Goal: Task Accomplishment & Management: Manage account settings

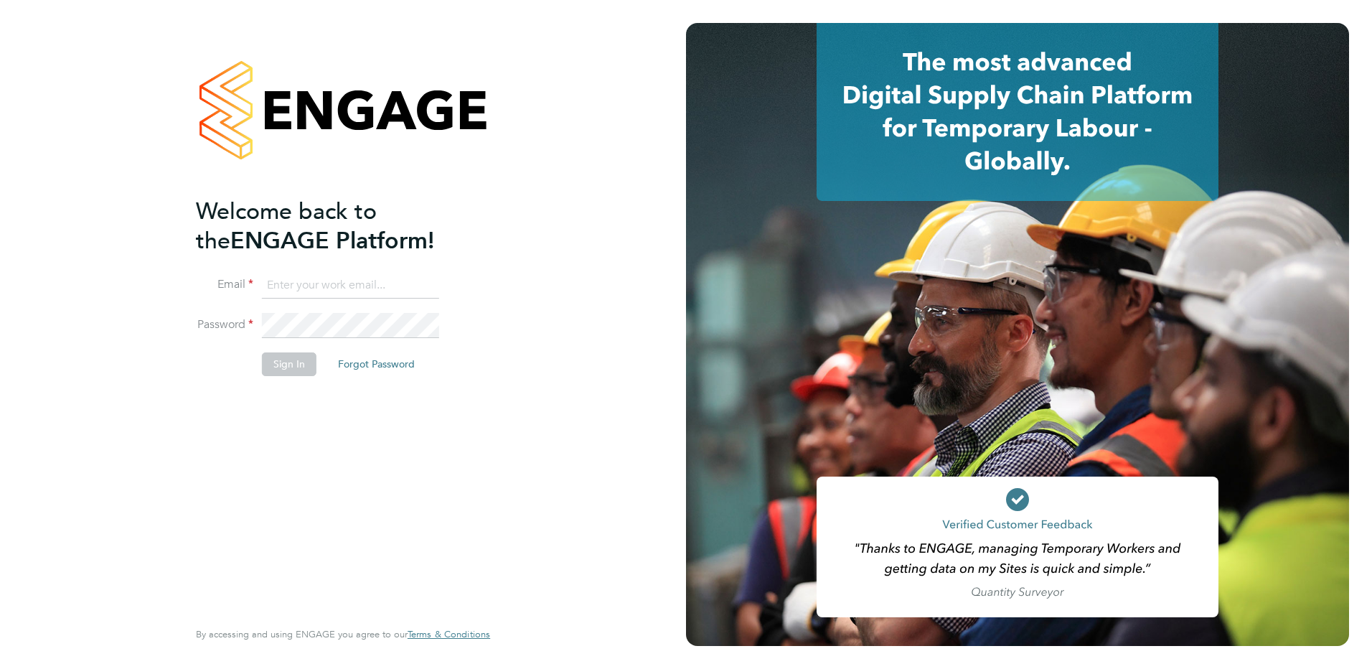
type input "martina@acr-ltd.co.uk"
click at [271, 365] on button "Sign In" at bounding box center [289, 363] width 55 height 23
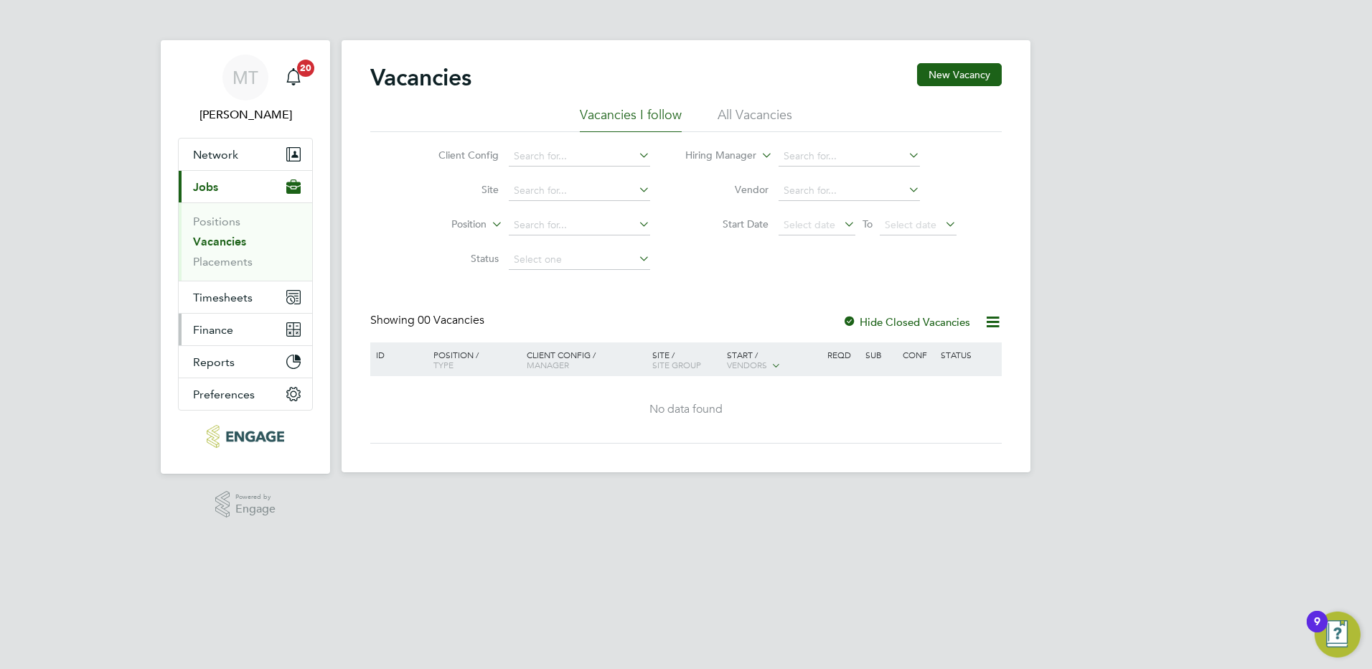
click at [263, 327] on button "Finance" at bounding box center [245, 330] width 133 height 32
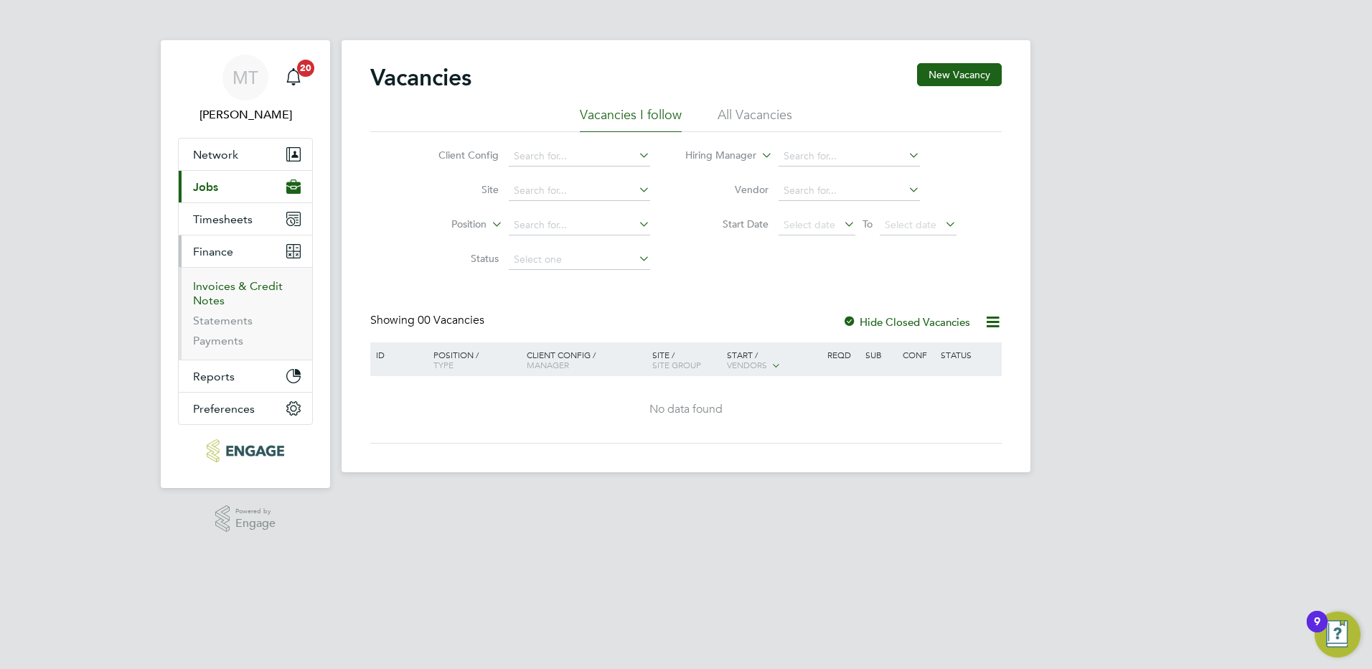
click at [257, 288] on link "Invoices & Credit Notes" at bounding box center [238, 293] width 90 height 28
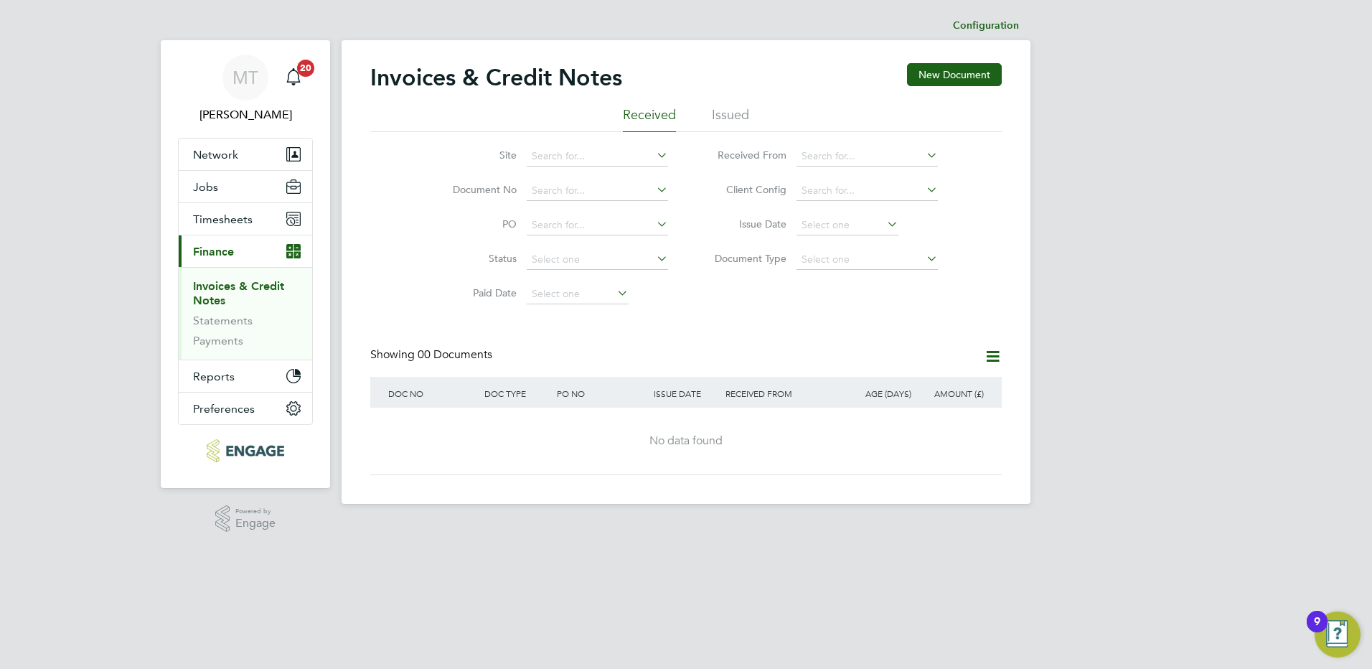
click at [721, 112] on li "Issued" at bounding box center [730, 119] width 37 height 26
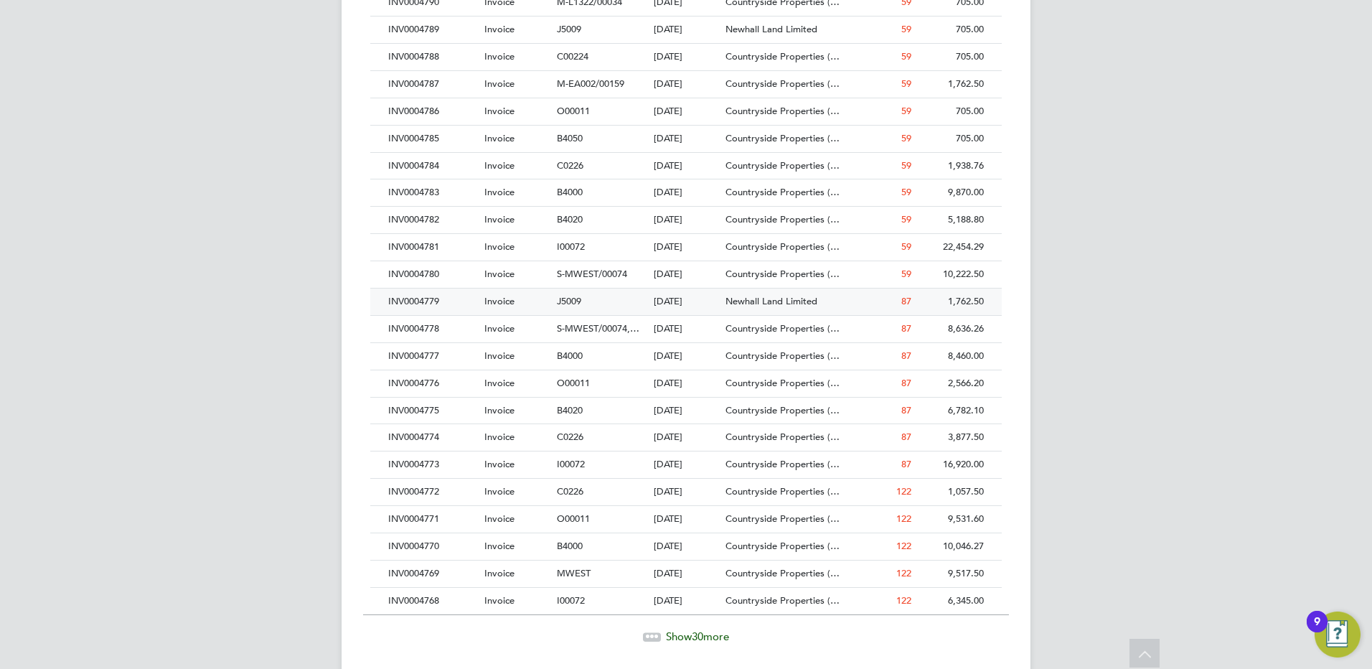
scroll to position [614, 0]
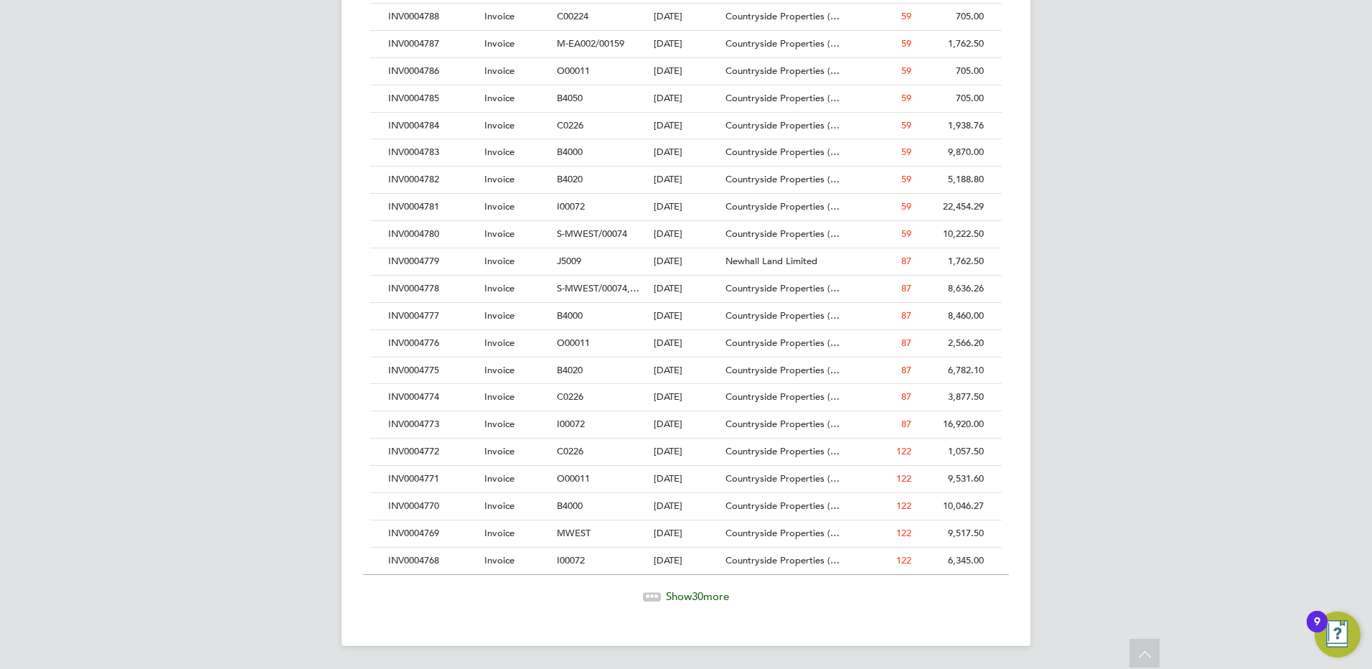
click at [700, 593] on span "30" at bounding box center [697, 596] width 11 height 14
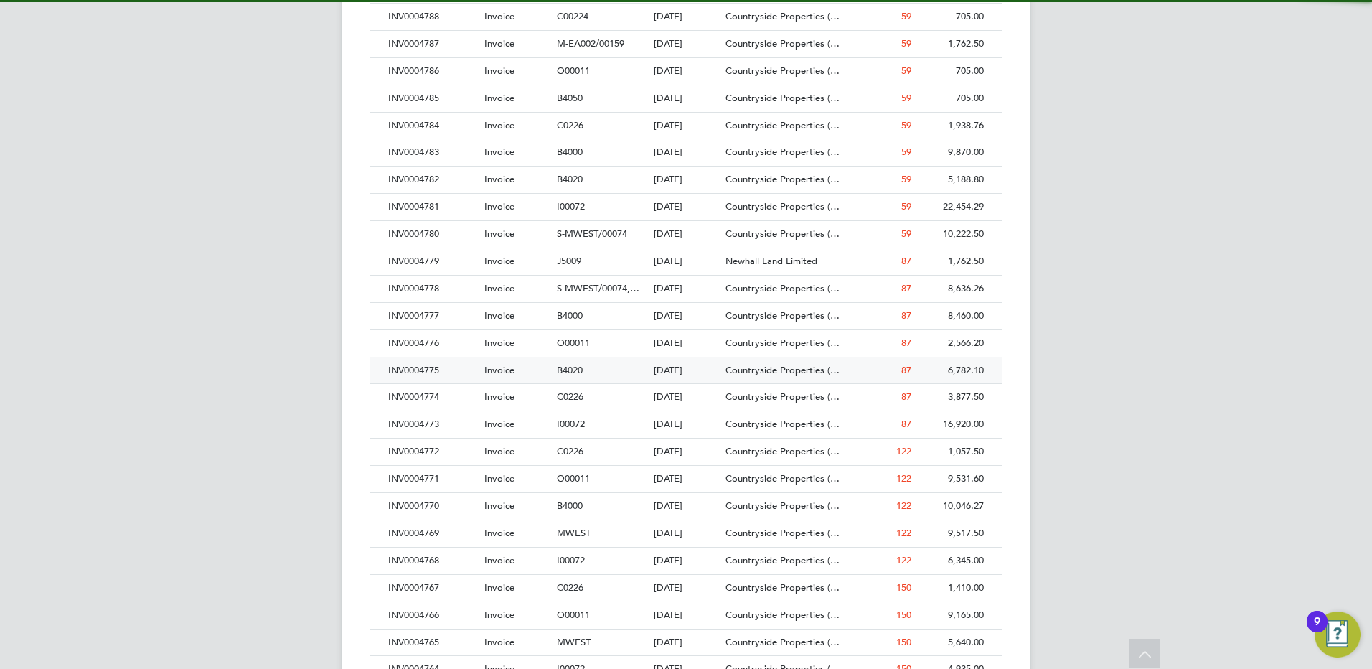
scroll to position [27, 98]
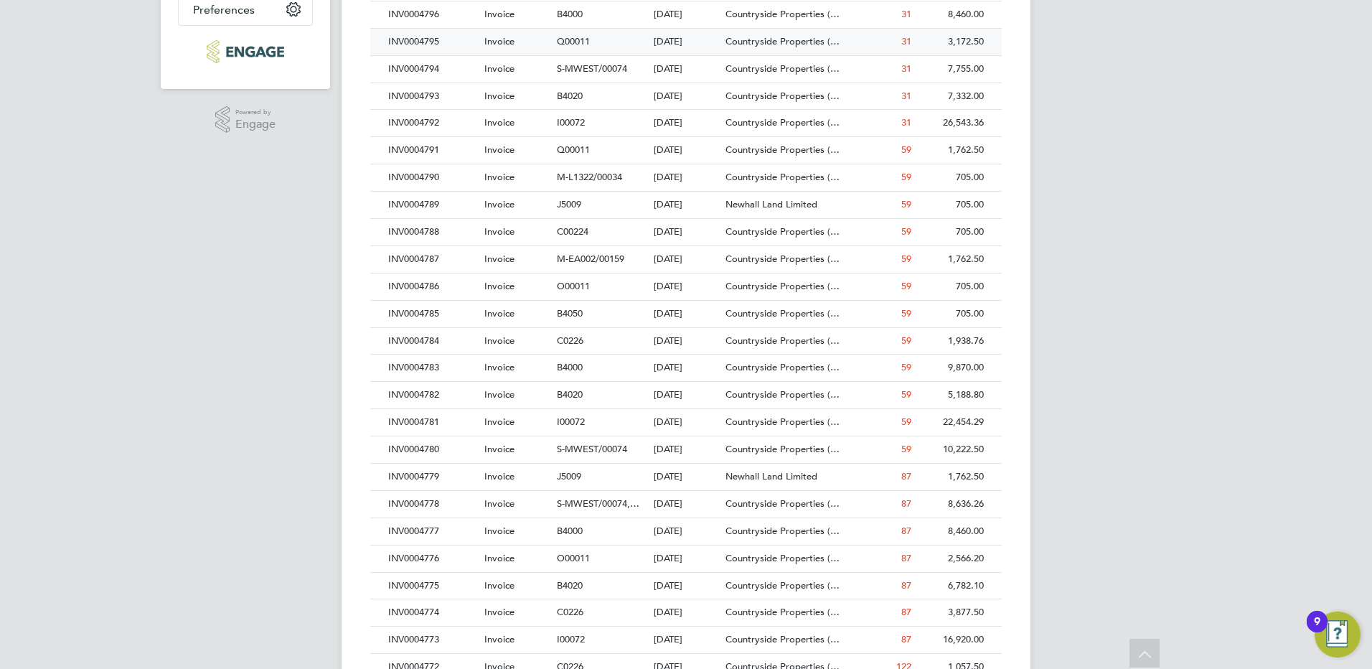
drag, startPoint x: 572, startPoint y: 42, endPoint x: 505, endPoint y: 46, distance: 66.9
click at [505, 46] on span "Invoice" at bounding box center [499, 41] width 30 height 12
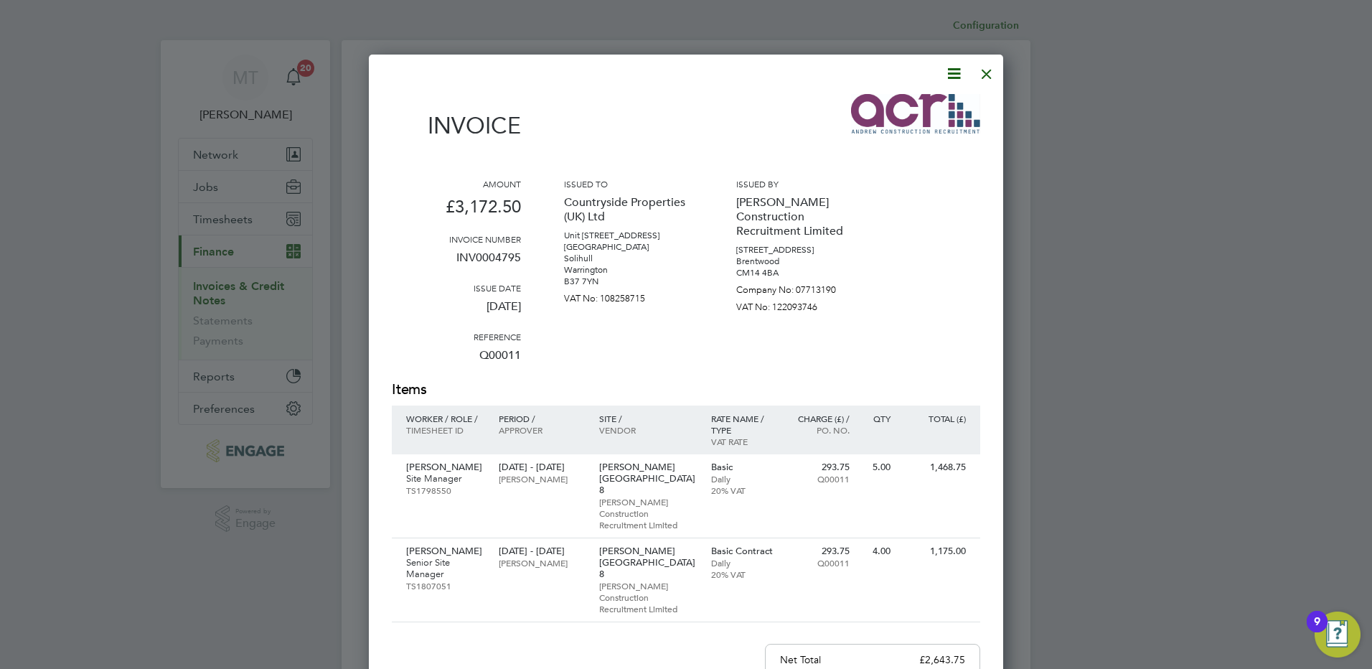
click at [980, 72] on div at bounding box center [987, 70] width 26 height 26
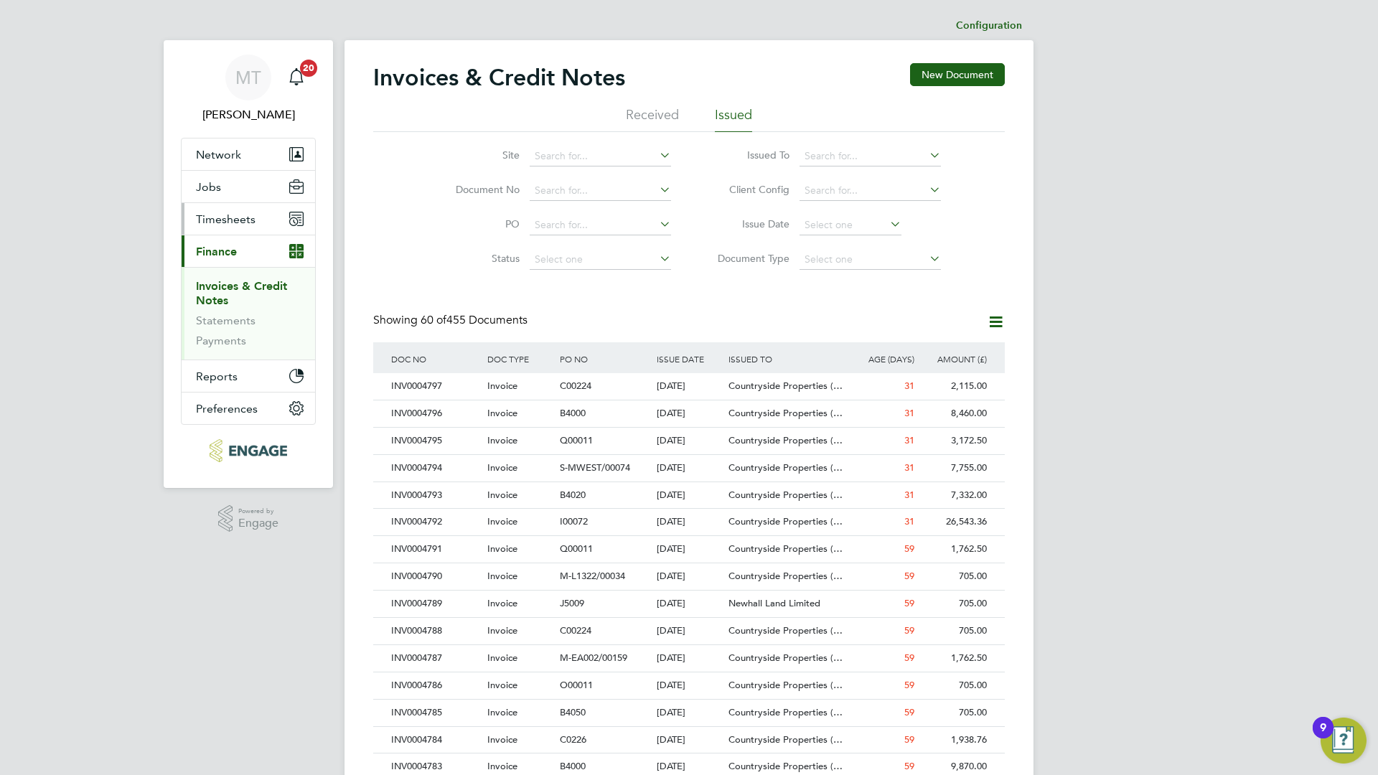
click at [282, 222] on button "Timesheets" at bounding box center [248, 219] width 133 height 32
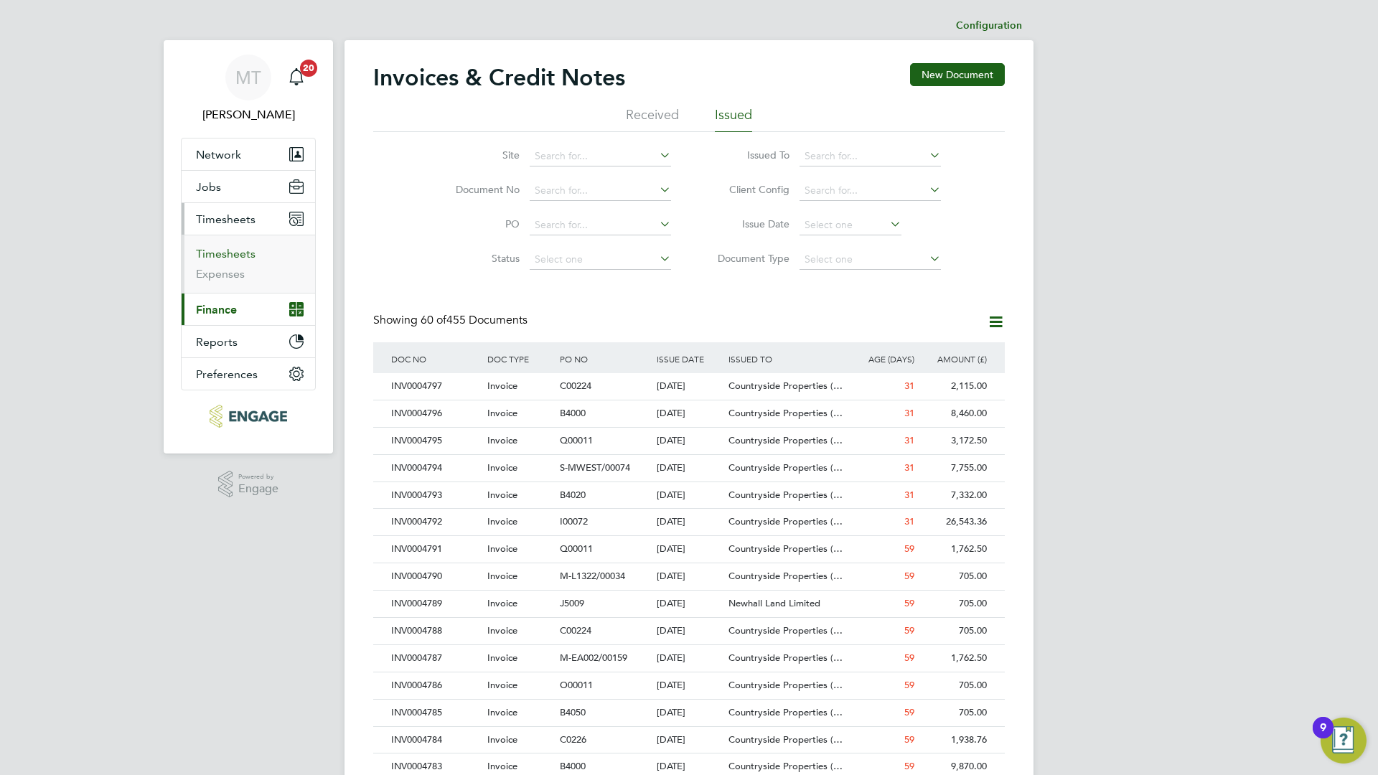
click at [227, 256] on link "Timesheets" at bounding box center [226, 254] width 60 height 14
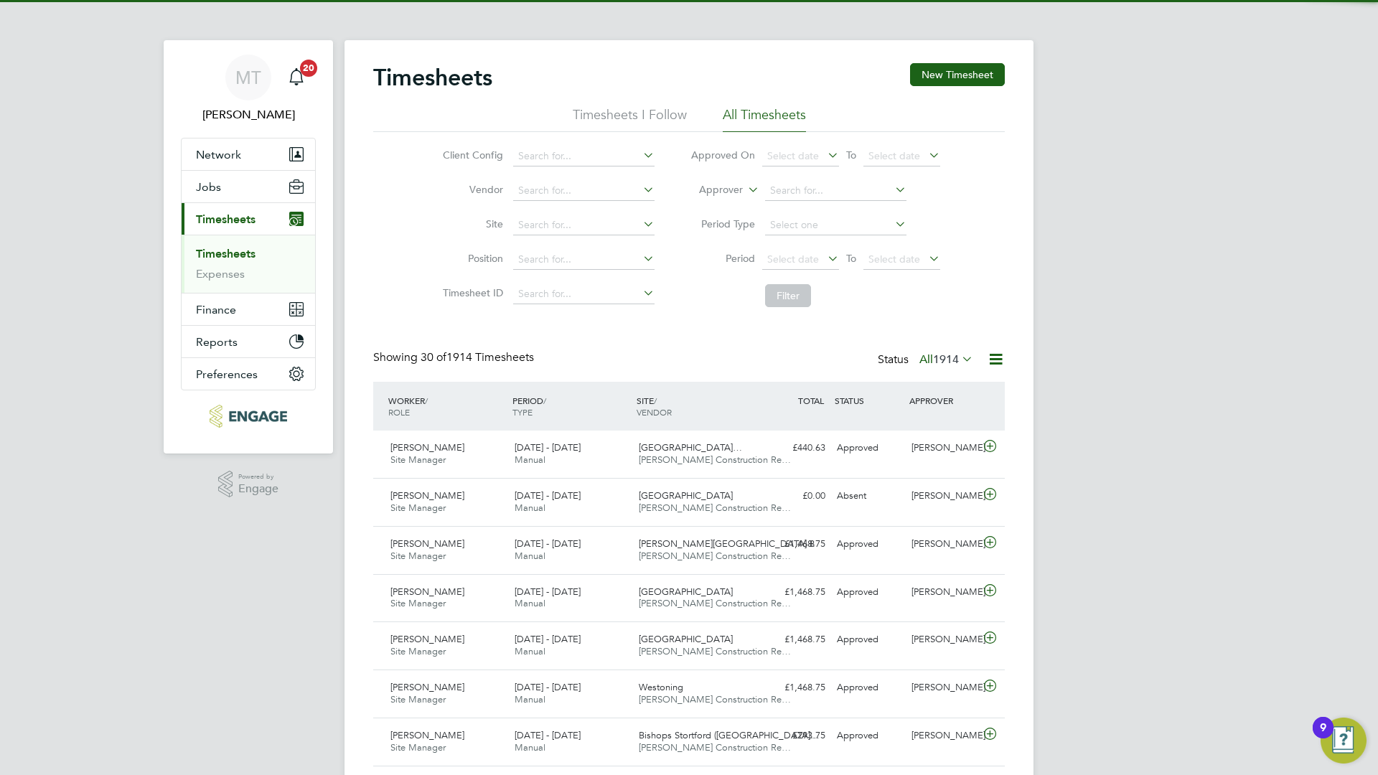
scroll to position [37, 125]
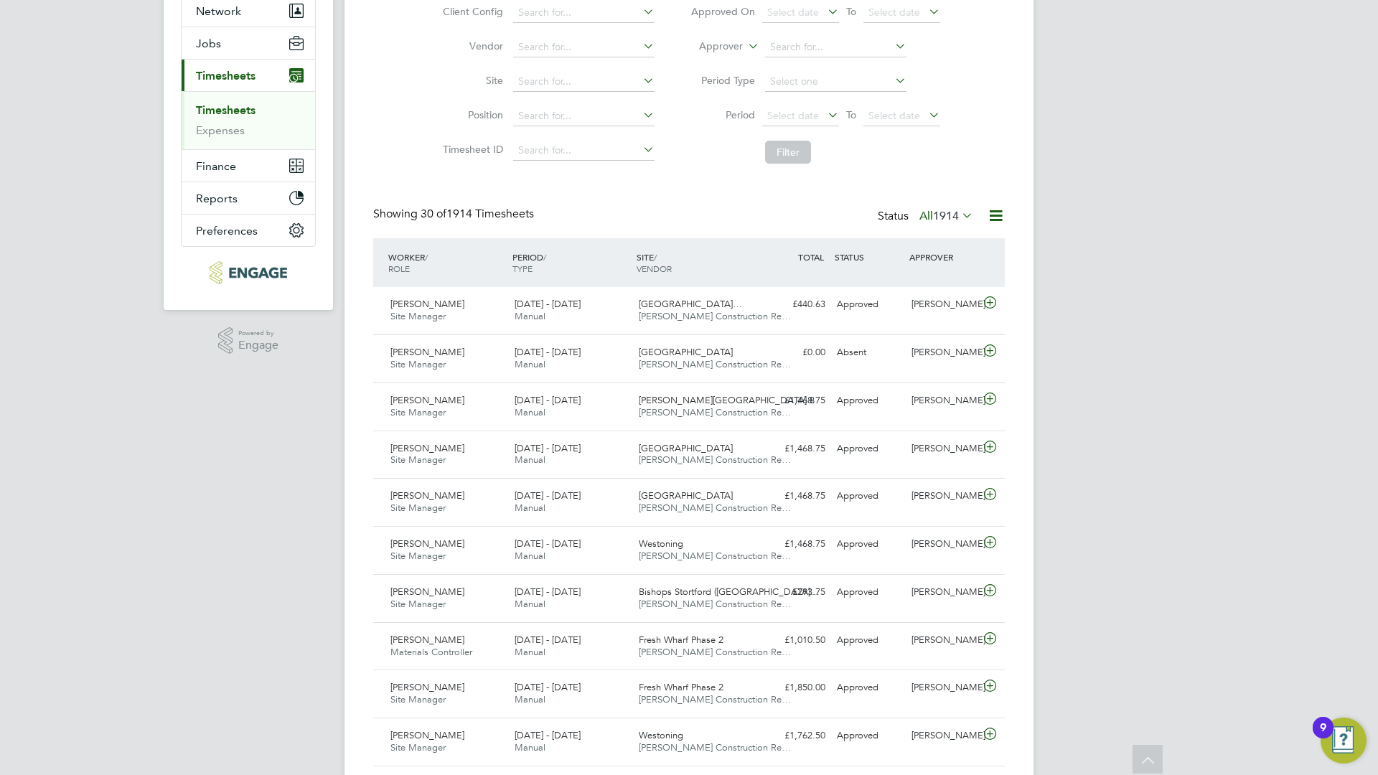
click at [254, 182] on li "Finance Invoices & Credit Notes Statements Payments" at bounding box center [248, 166] width 133 height 32
click at [253, 169] on button "Finance" at bounding box center [248, 166] width 133 height 32
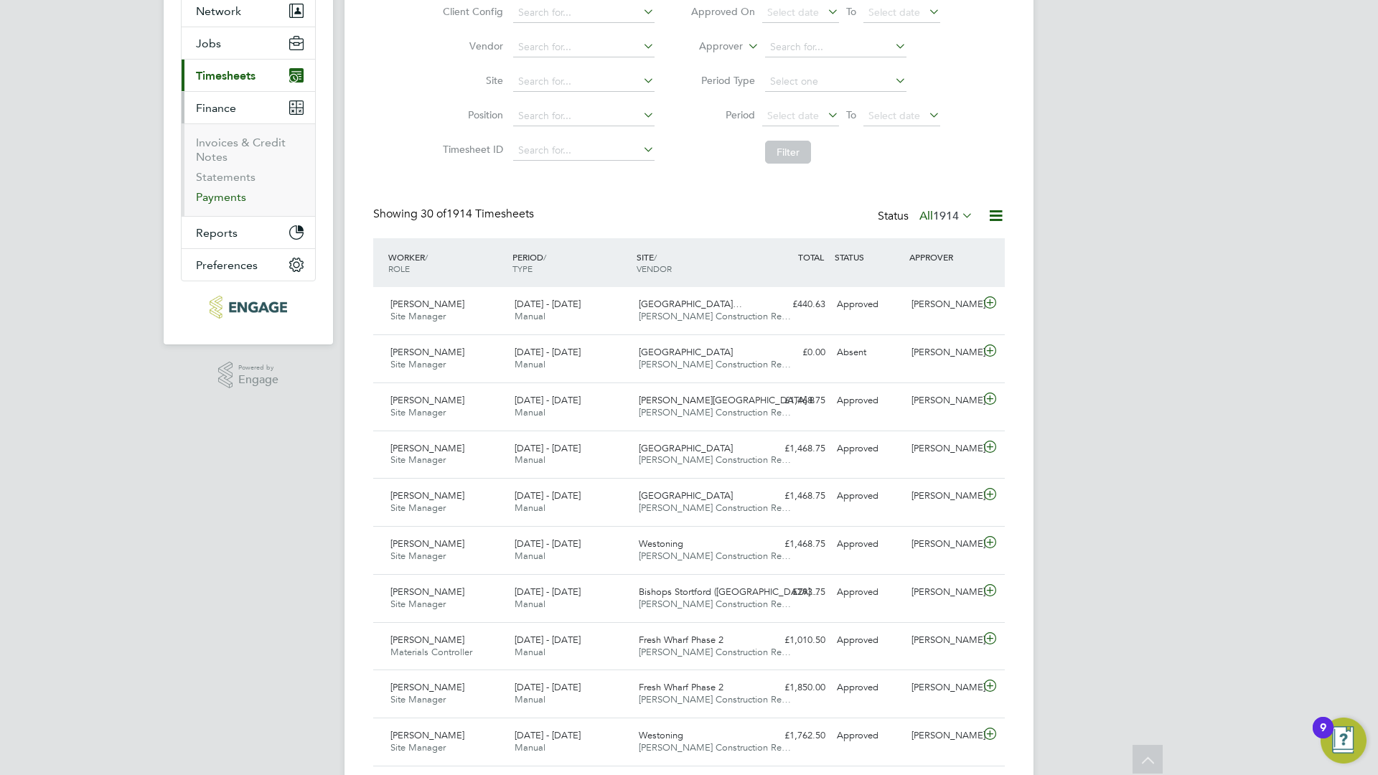
click at [235, 202] on link "Payments" at bounding box center [221, 197] width 50 height 14
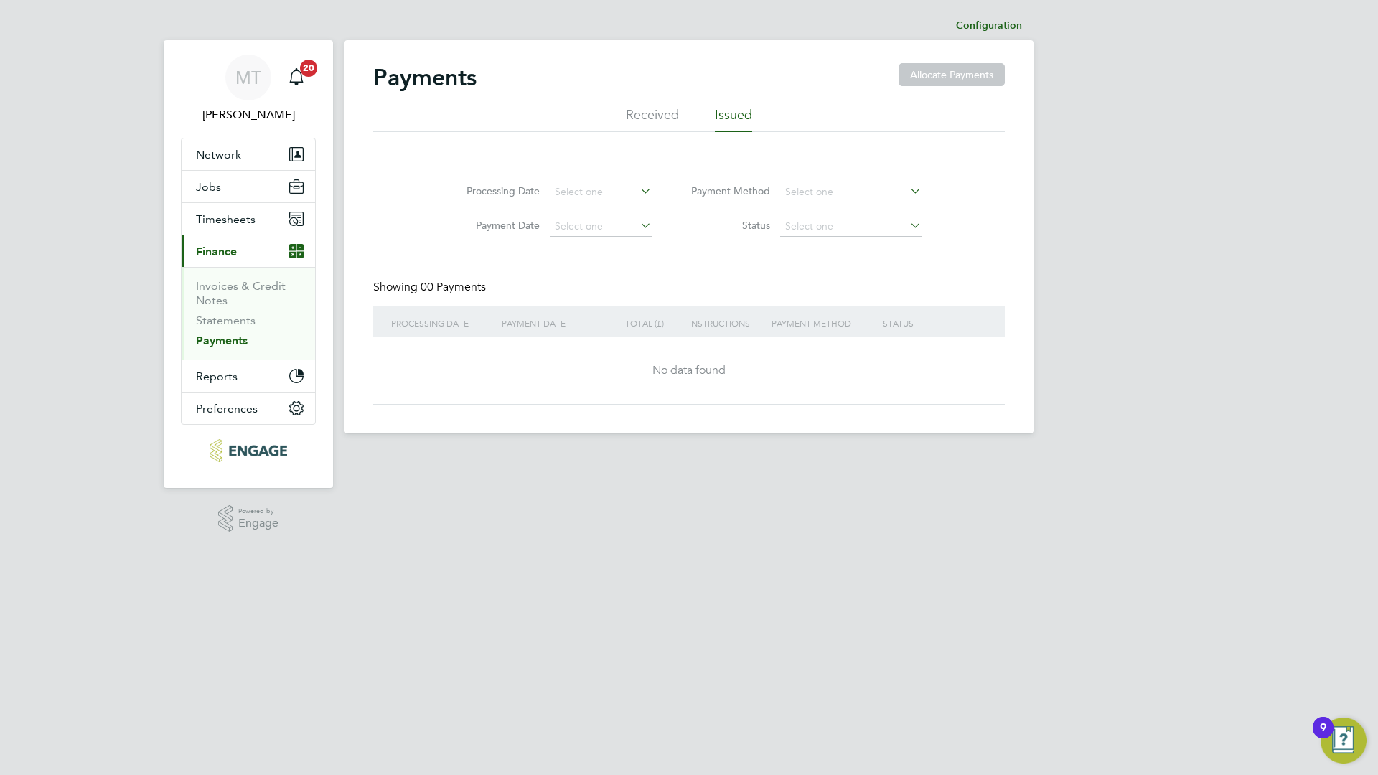
click at [734, 113] on li "Issued" at bounding box center [733, 119] width 37 height 26
click at [236, 319] on link "Statements" at bounding box center [226, 321] width 60 height 14
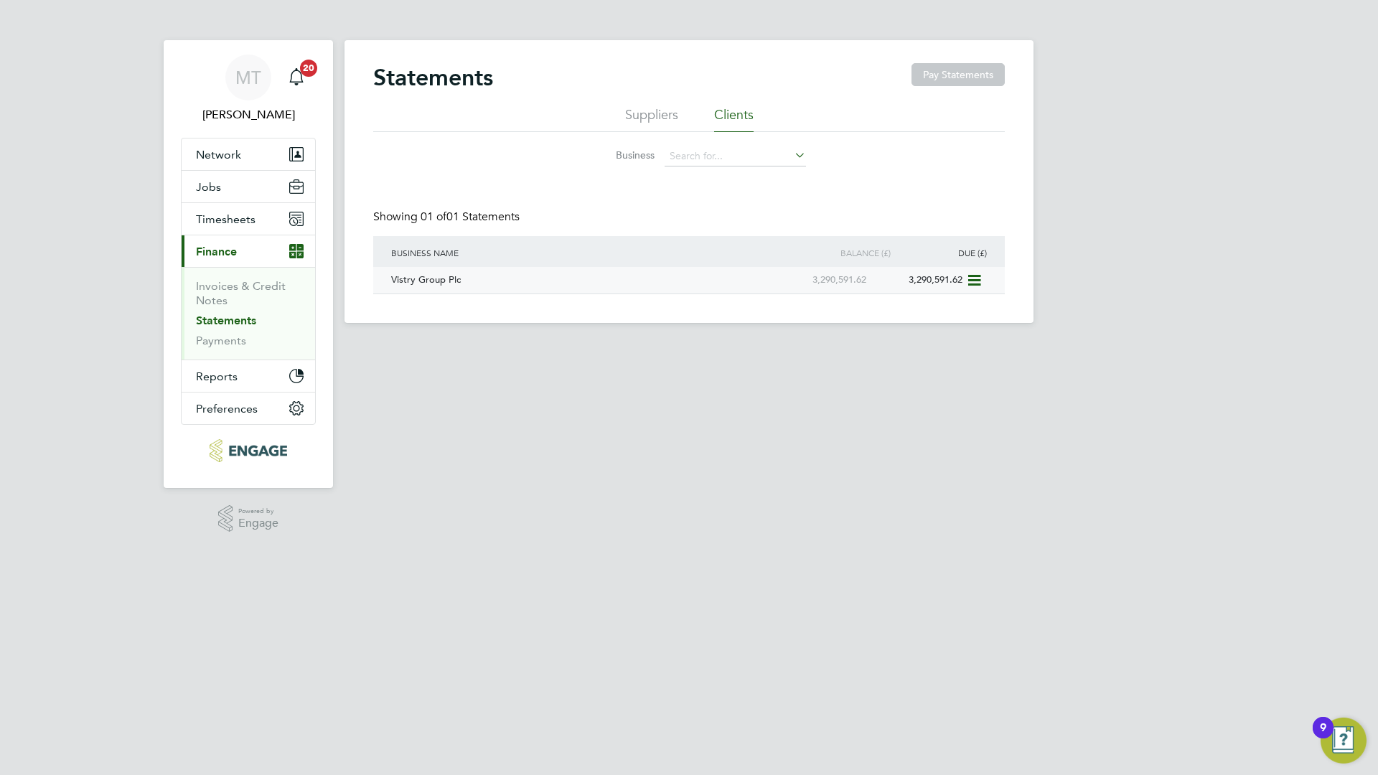
click at [969, 281] on icon at bounding box center [973, 280] width 14 height 17
click at [947, 315] on li "Download statement" at bounding box center [922, 314] width 114 height 20
click at [543, 116] on ul "Suppliers Clients" at bounding box center [688, 119] width 631 height 26
click at [222, 289] on link "Invoices & Credit Notes" at bounding box center [241, 293] width 90 height 28
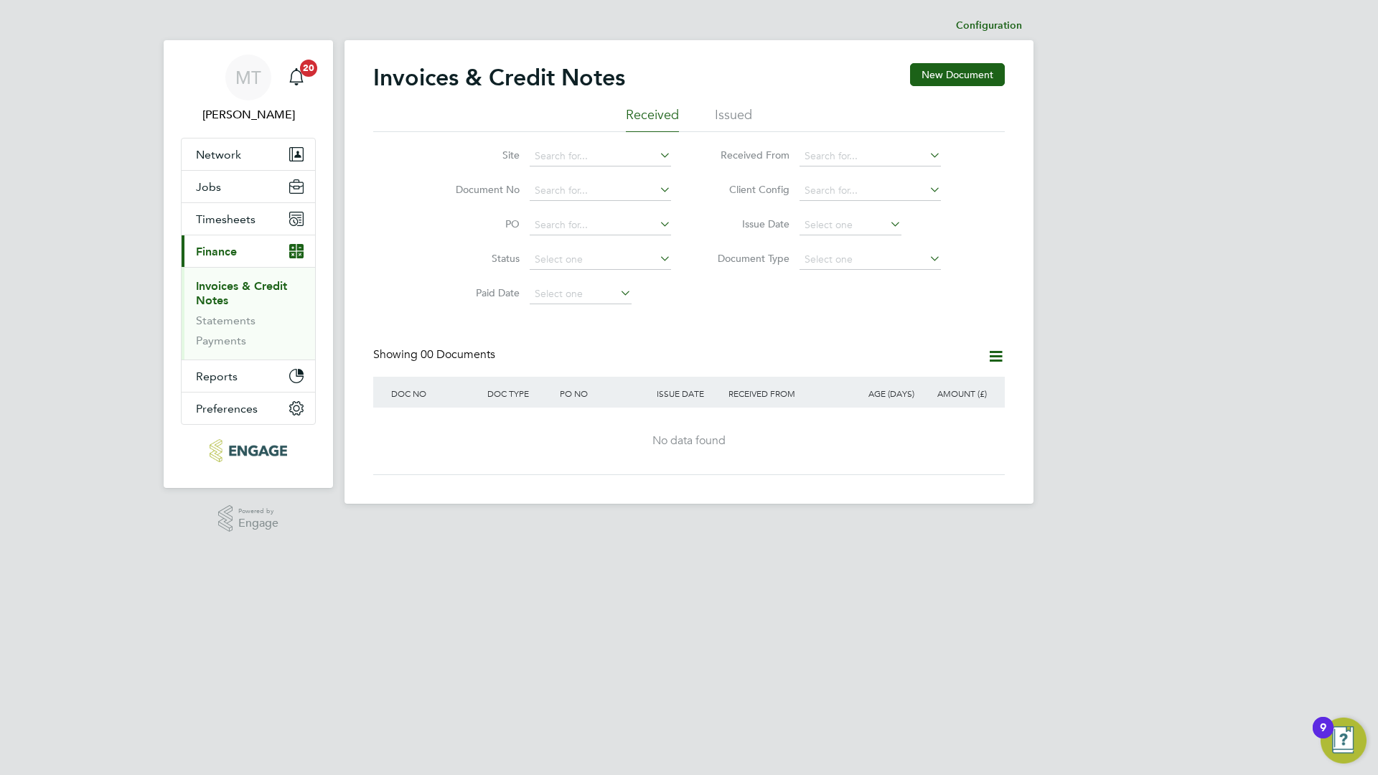
click at [733, 111] on li "Issued" at bounding box center [733, 119] width 37 height 26
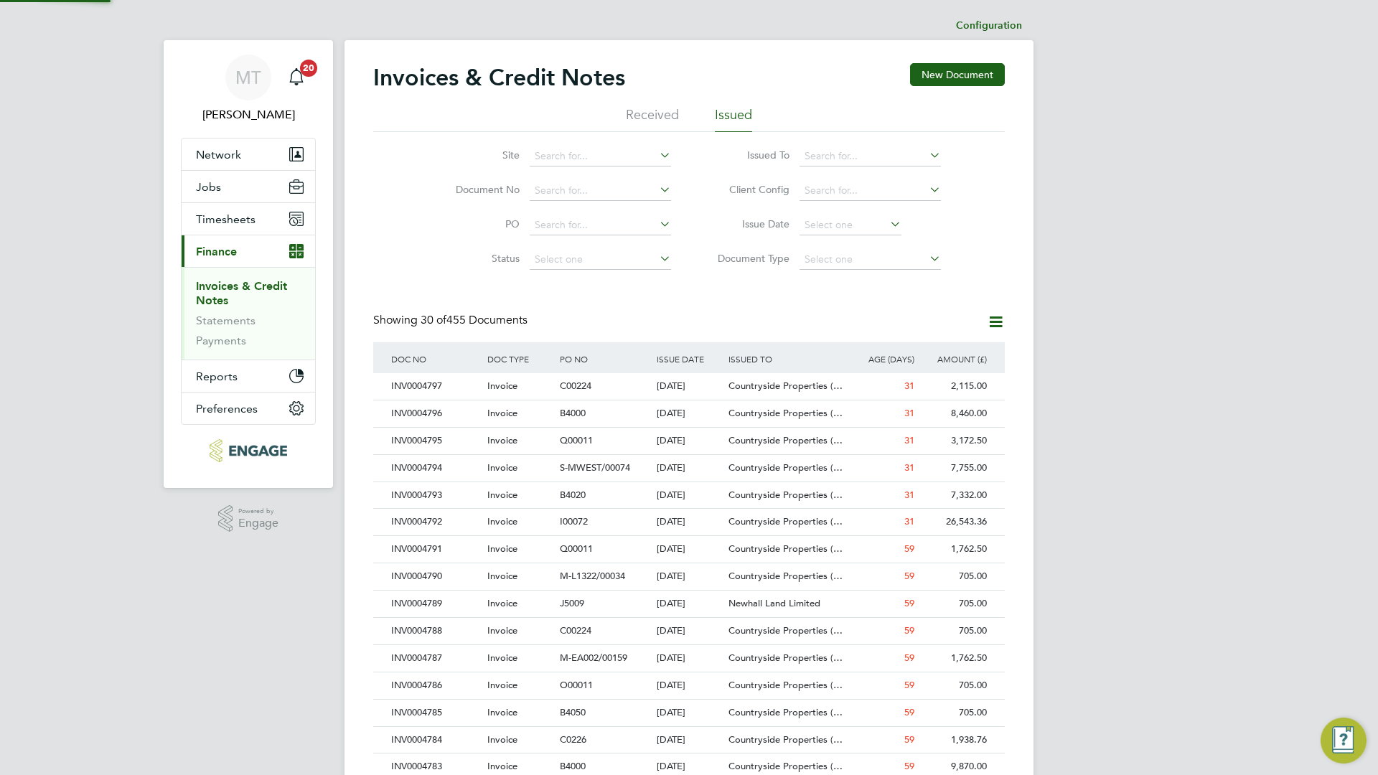
scroll to position [27, 98]
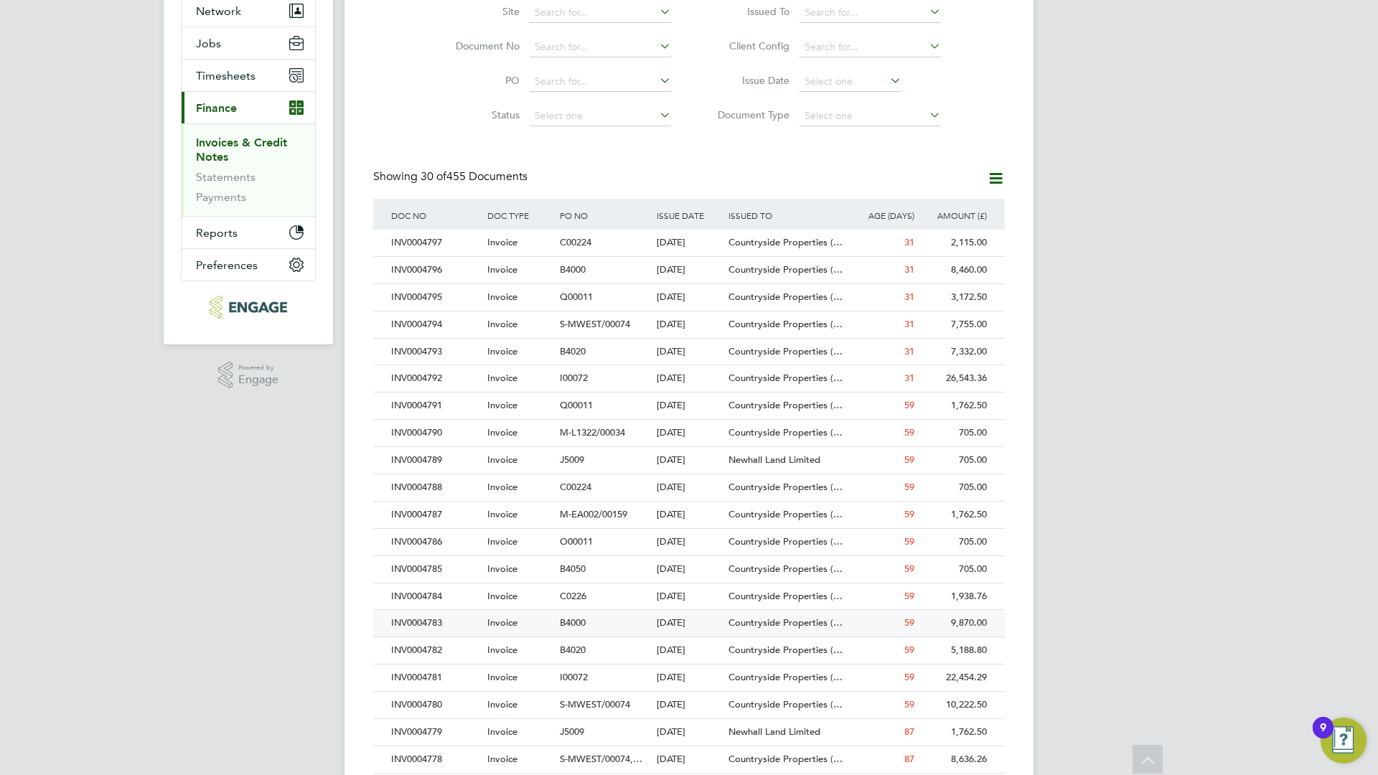
click at [444, 620] on div "INV0004783" at bounding box center [435, 623] width 96 height 27
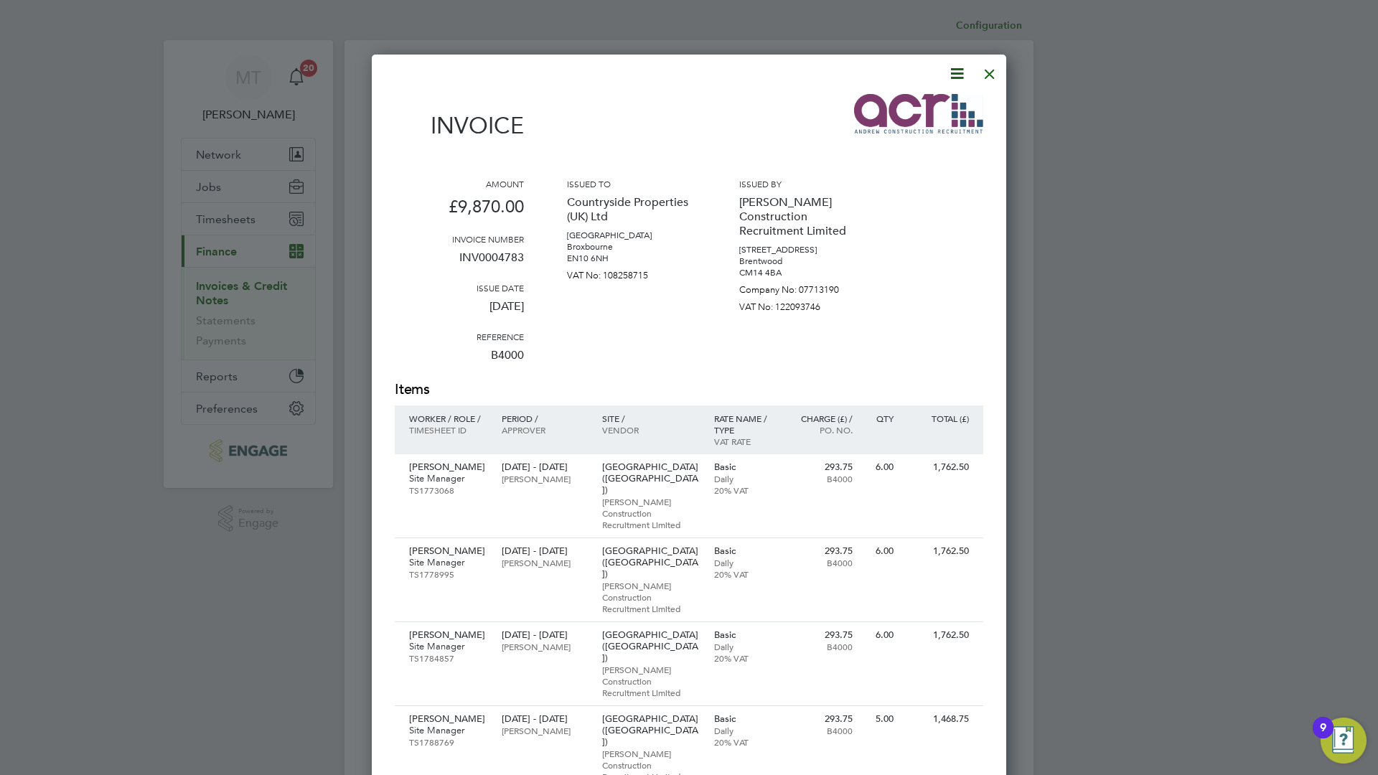
drag, startPoint x: 728, startPoint y: 19, endPoint x: -266, endPoint y: 107, distance: 998.5
click at [0, 107] on html "MT [PERSON_NAME] Notifications 20 Applications: Network Team Members Businesses…" at bounding box center [689, 641] width 1378 height 1283
click at [1279, 0] on div at bounding box center [689, 387] width 1378 height 775
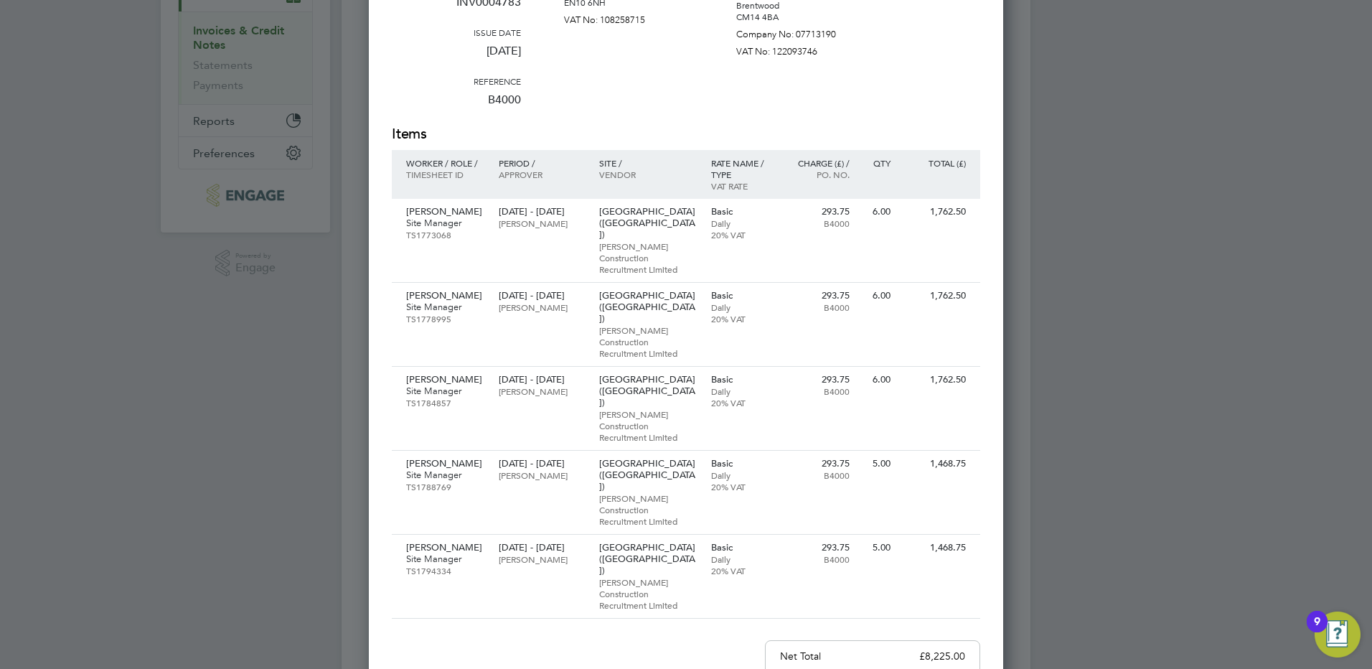
scroll to position [40, 0]
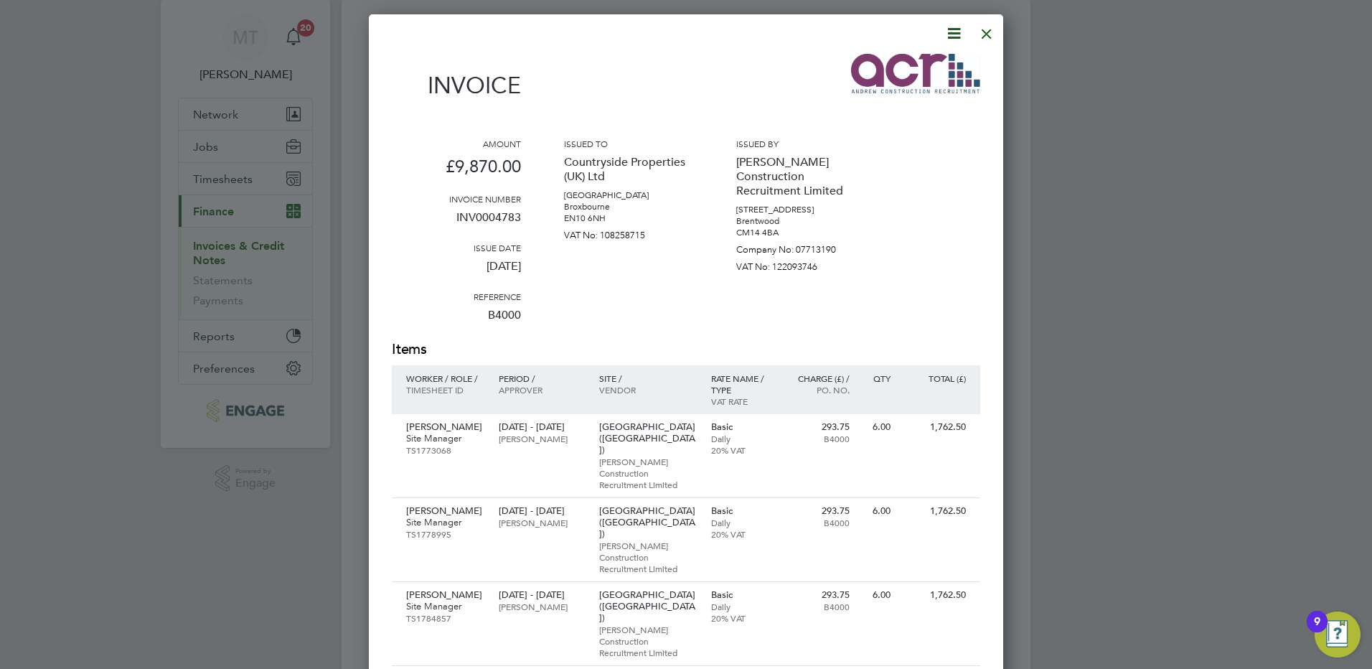
drag, startPoint x: 990, startPoint y: 32, endPoint x: 954, endPoint y: 65, distance: 49.2
click at [990, 32] on div at bounding box center [987, 30] width 26 height 26
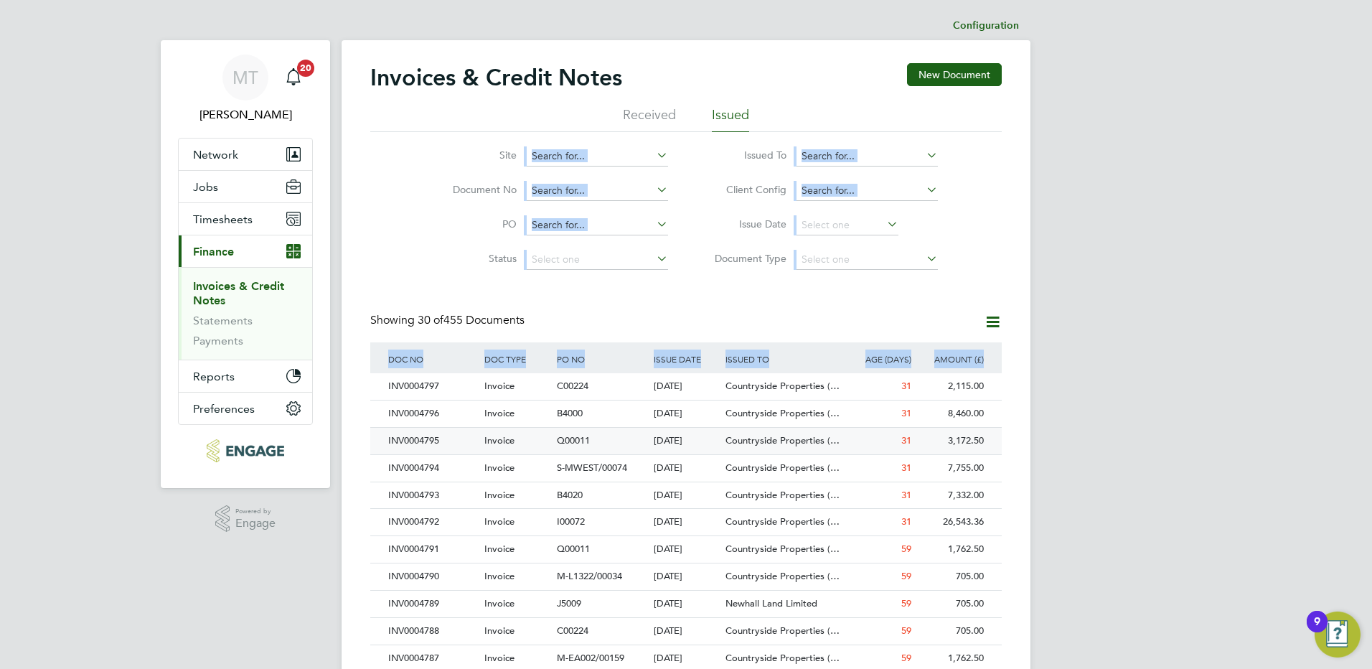
scroll to position [144, 0]
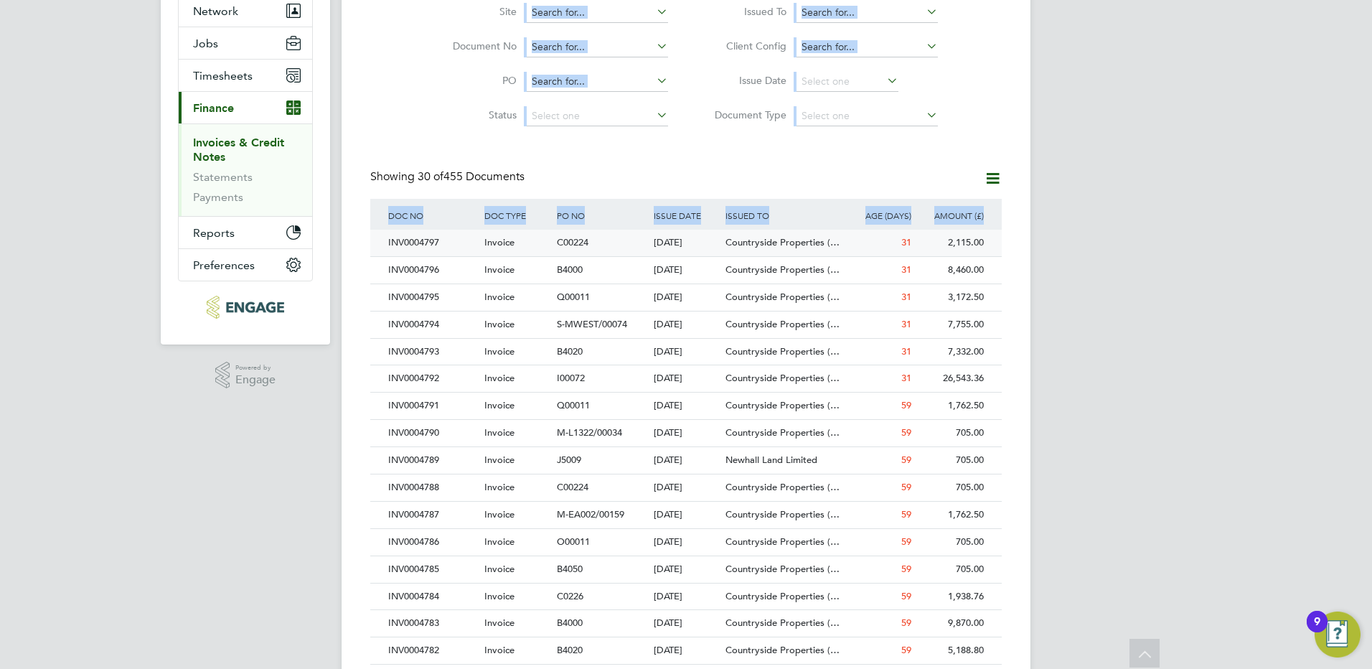
click at [624, 241] on div "C00224" at bounding box center [601, 243] width 96 height 27
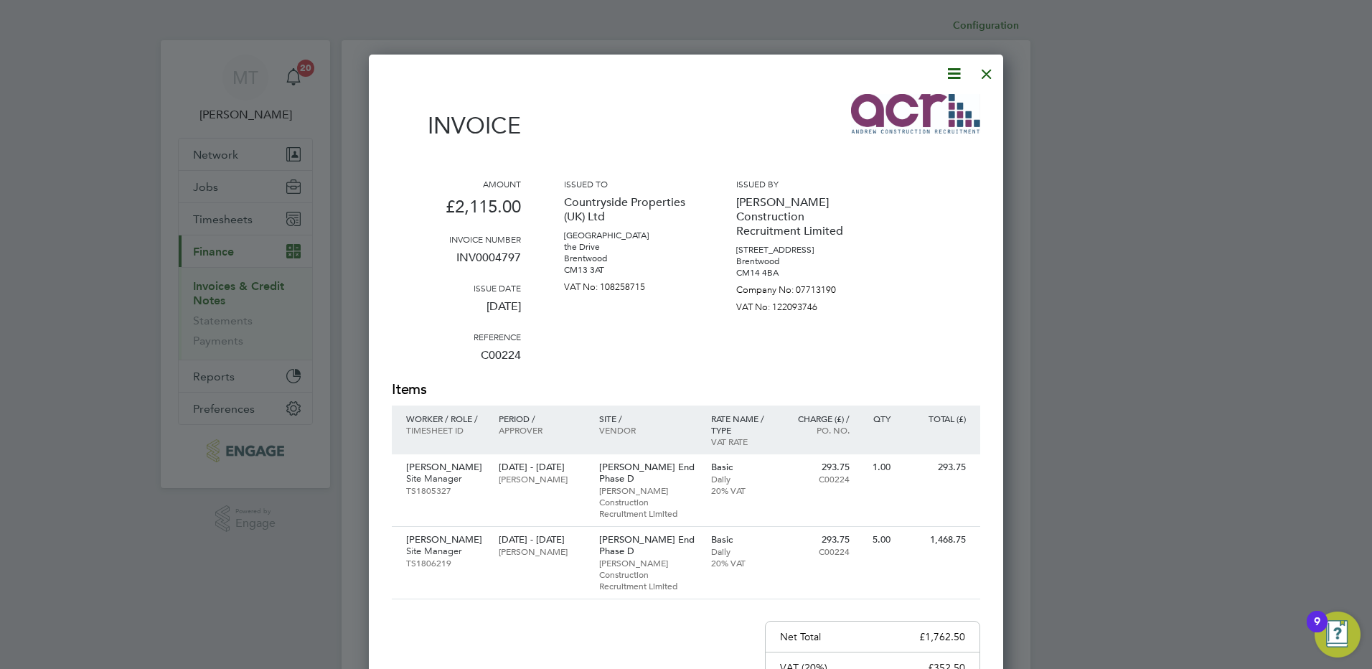
click at [987, 70] on div at bounding box center [987, 70] width 26 height 26
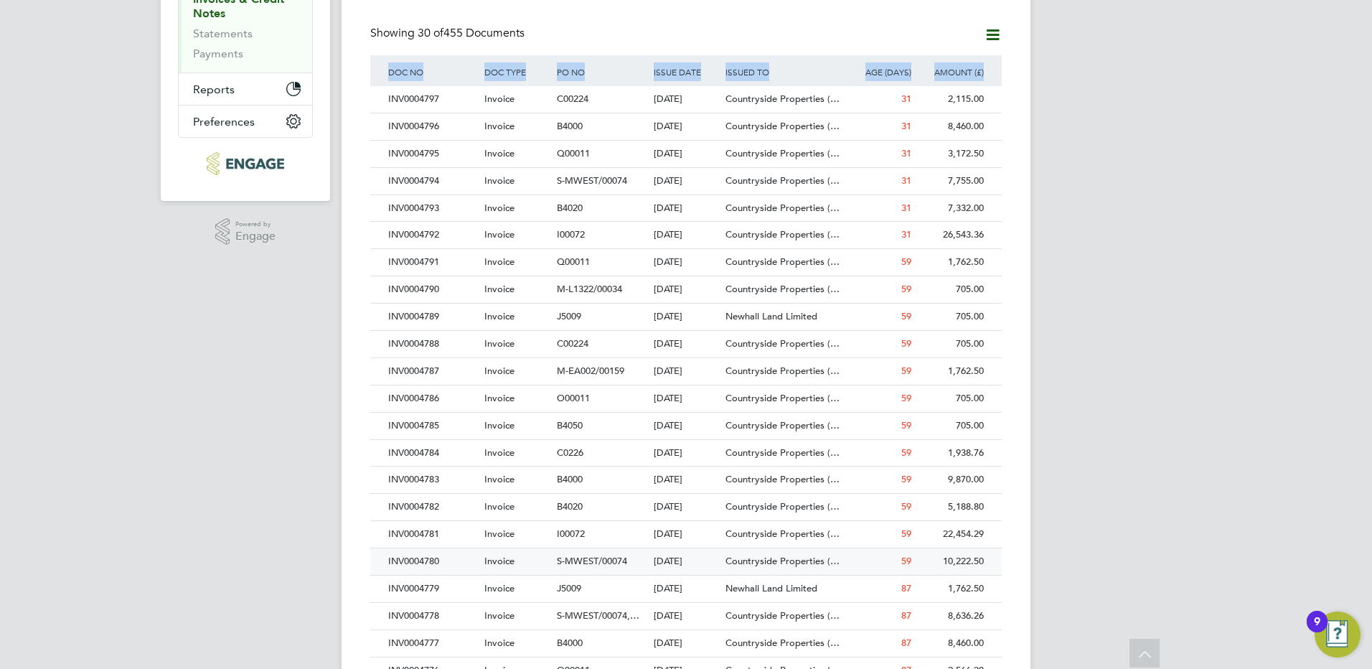
scroll to position [359, 0]
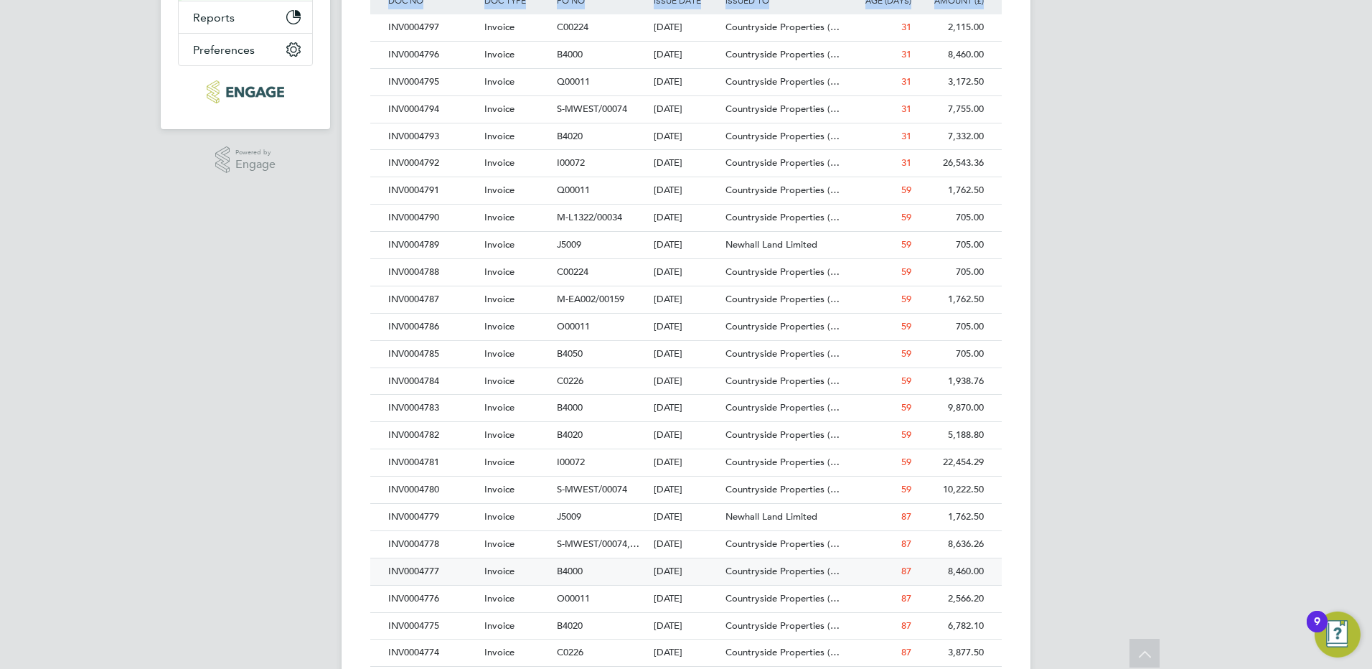
click at [580, 570] on span "B4000" at bounding box center [570, 571] width 26 height 12
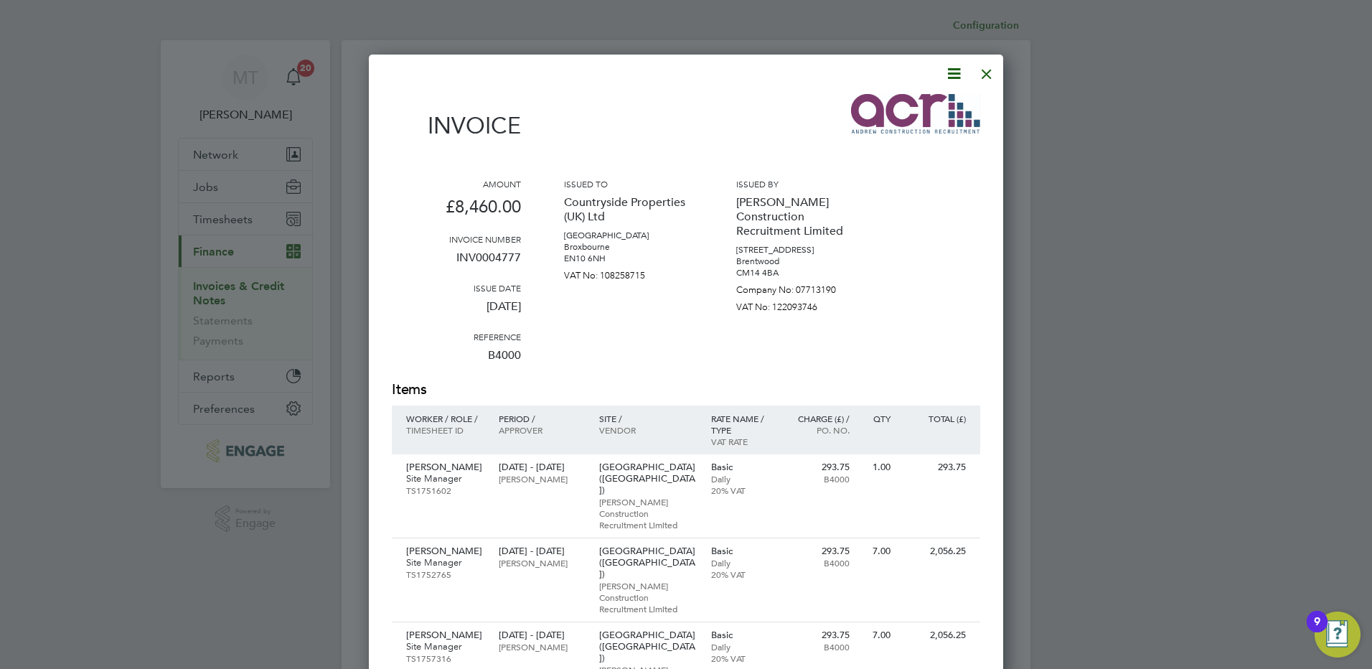
click at [991, 76] on div at bounding box center [987, 70] width 26 height 26
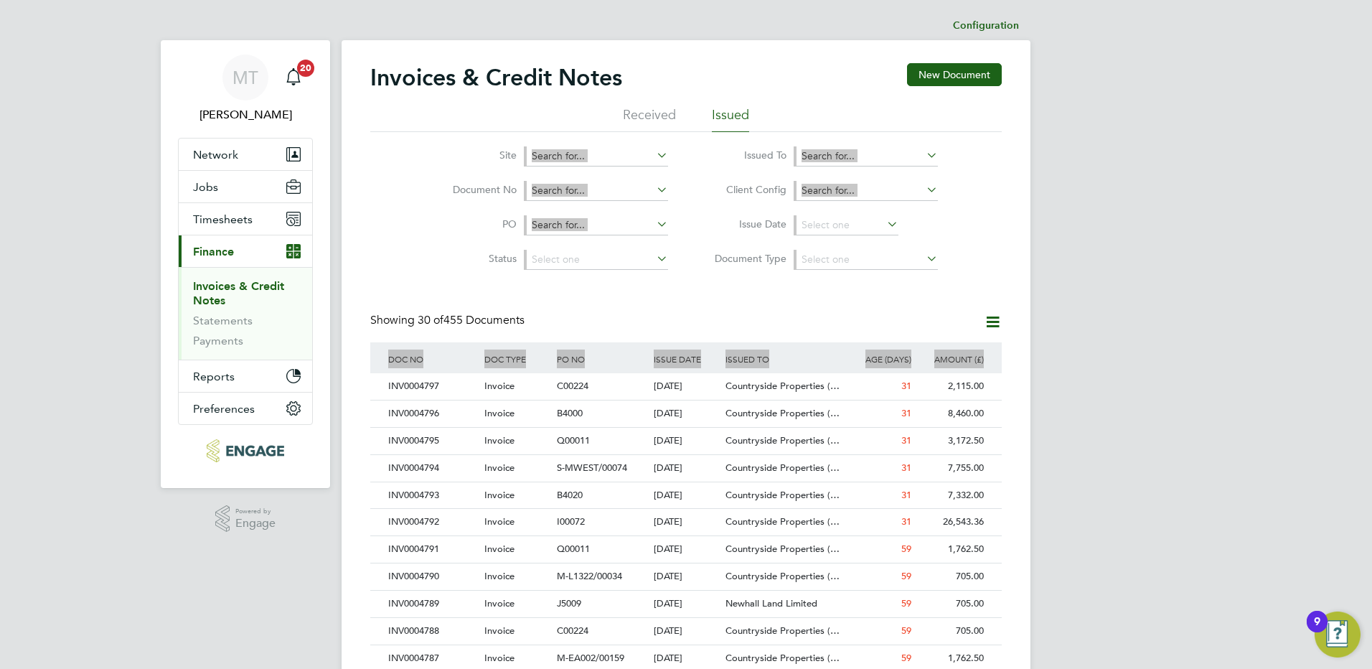
scroll to position [215, 0]
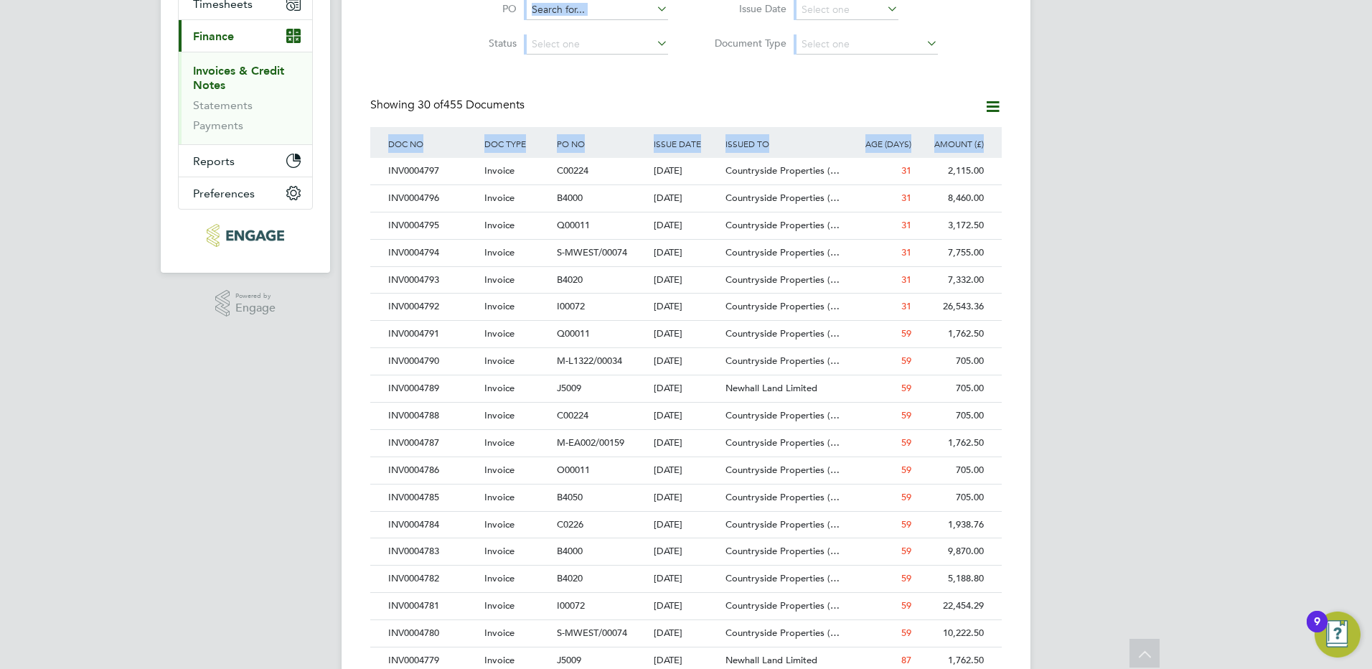
click at [995, 105] on icon at bounding box center [993, 107] width 18 height 18
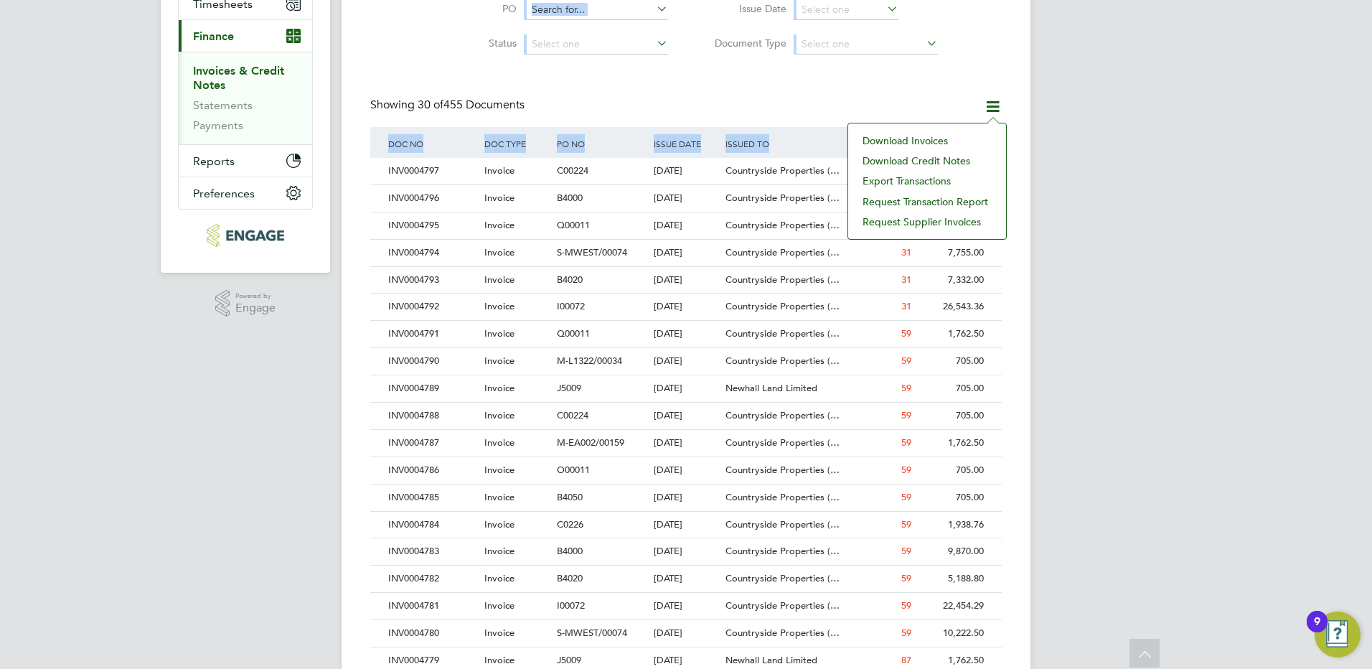
click at [1110, 362] on div "MT [PERSON_NAME] Notifications 20 Applications: Network Team Members Businesses…" at bounding box center [686, 426] width 1372 height 1283
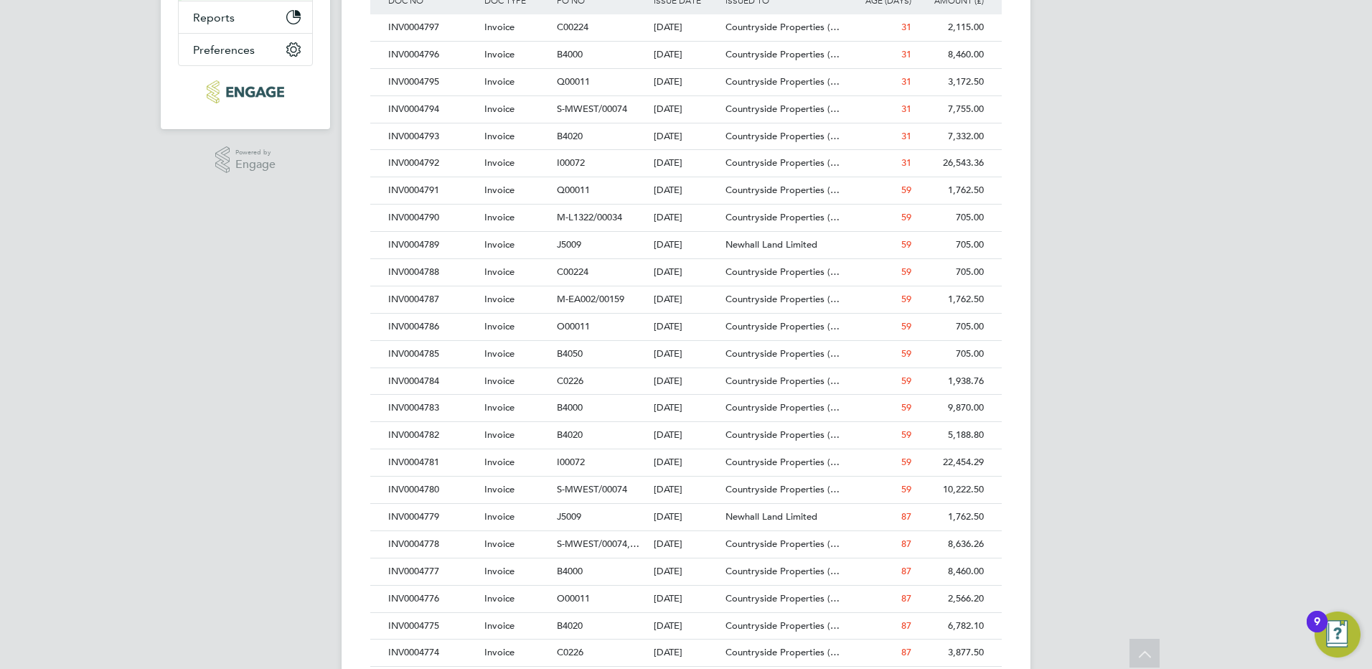
scroll to position [0, 0]
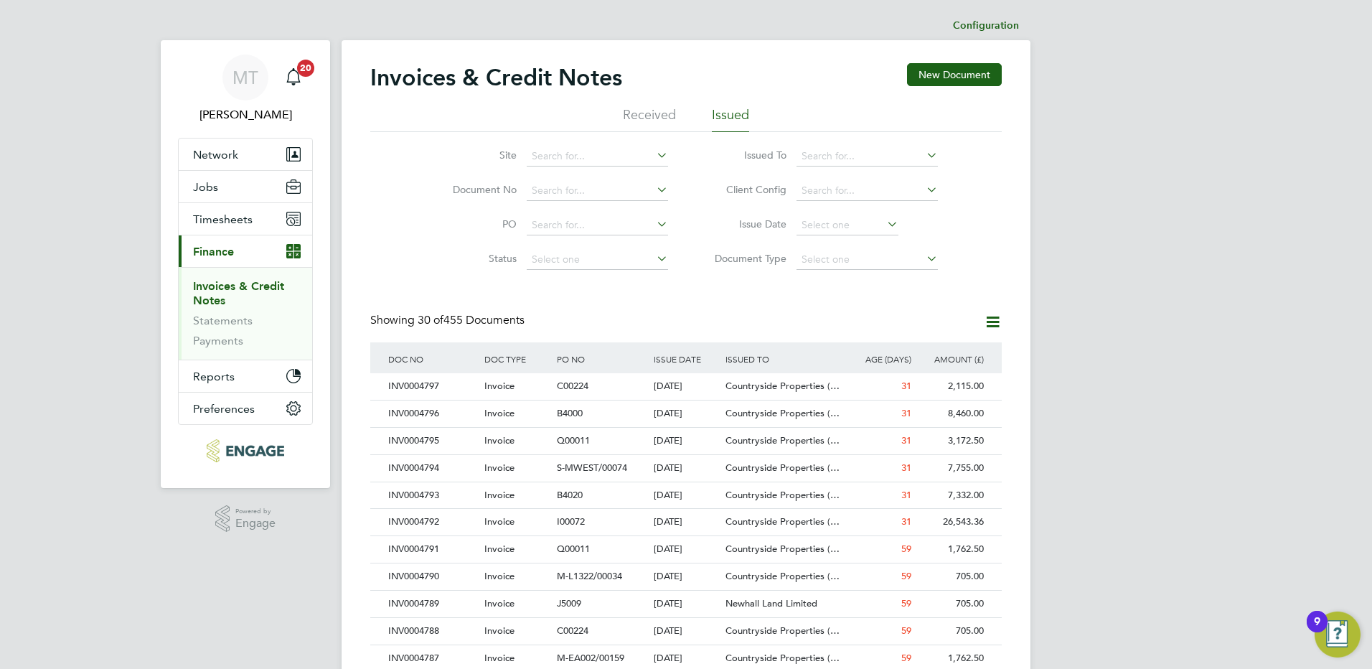
click at [988, 316] on icon at bounding box center [993, 322] width 18 height 18
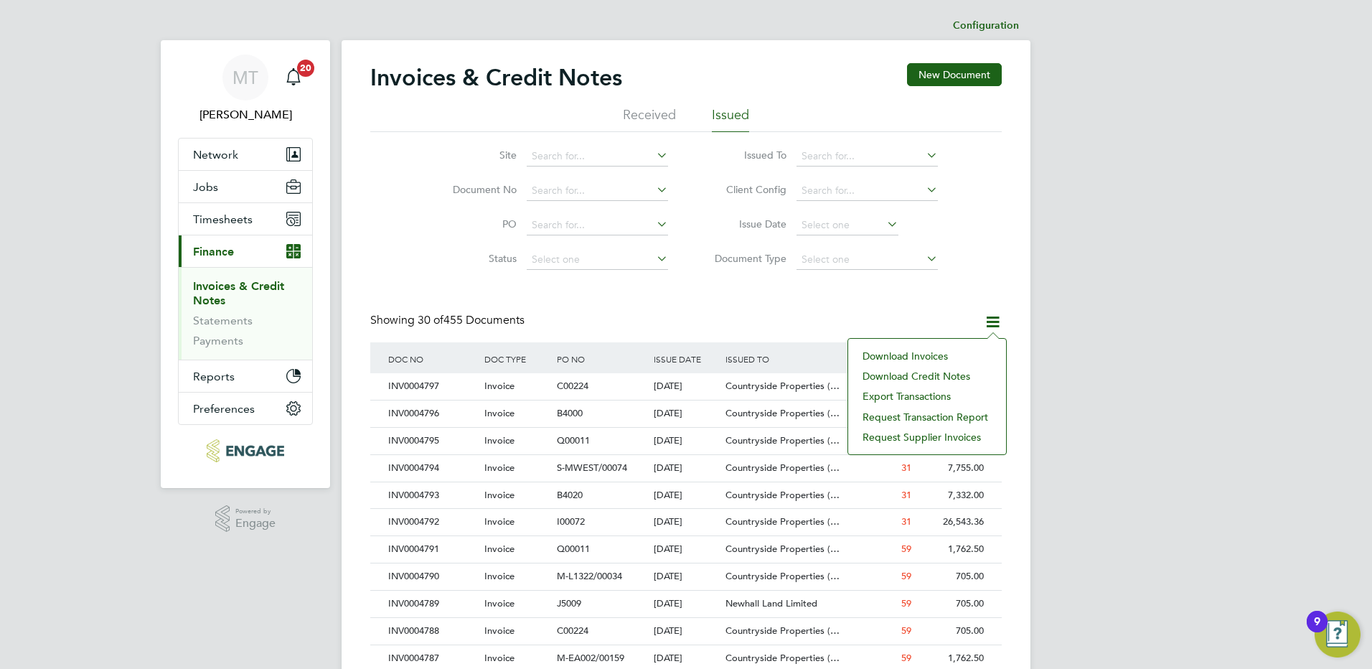
click at [840, 297] on div "Invoices & Credit Notes New Document Received Issued Site Document No PO Status…" at bounding box center [685, 640] width 631 height 1154
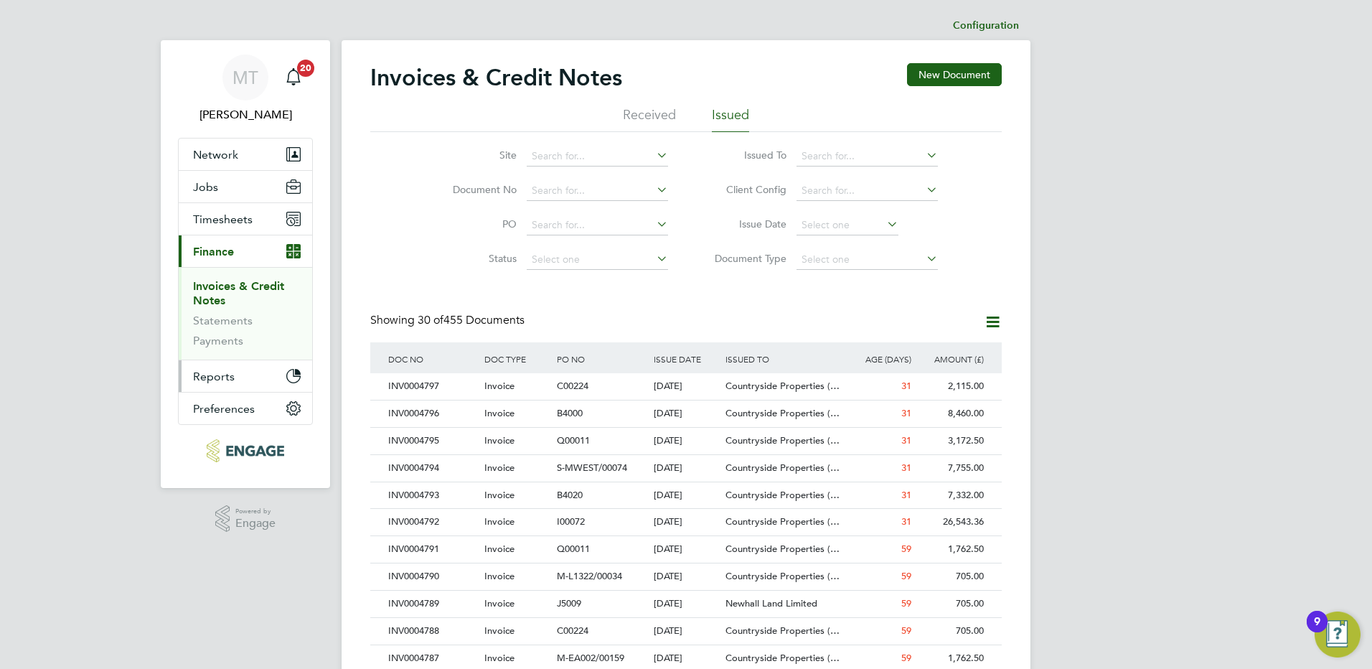
click at [218, 375] on span "Reports" at bounding box center [214, 377] width 42 height 14
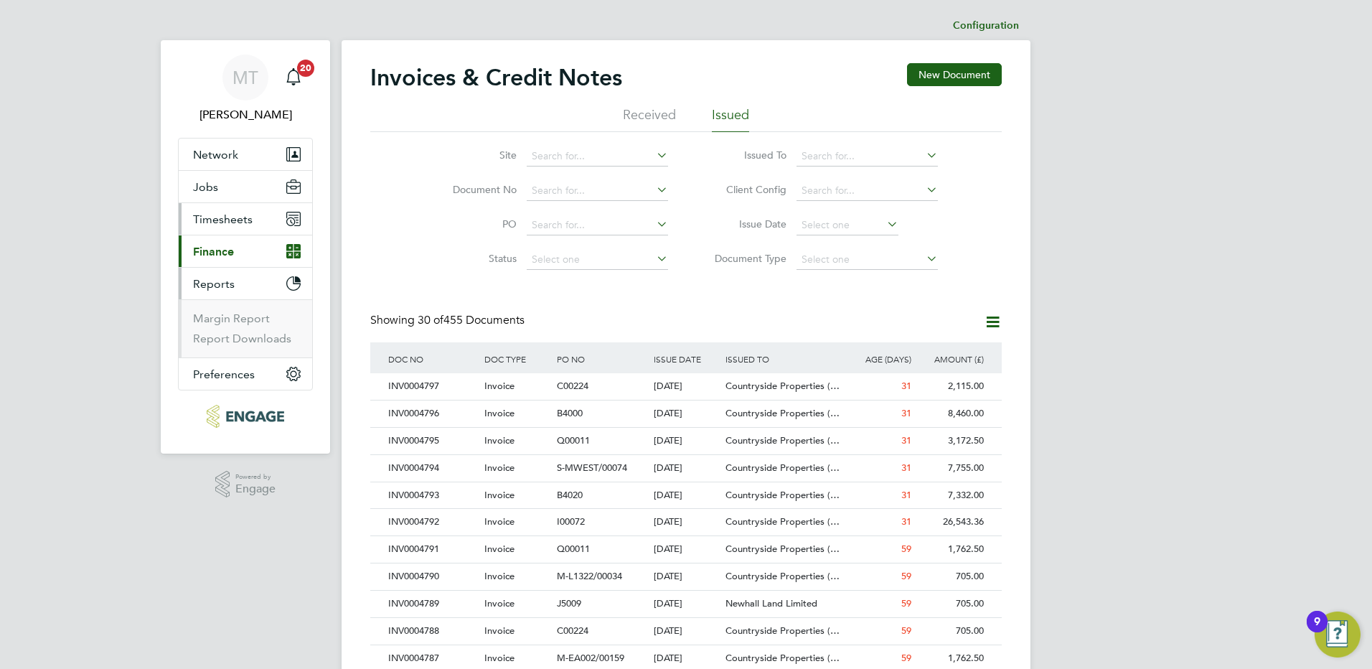
click at [225, 222] on span "Timesheets" at bounding box center [223, 219] width 60 height 14
click at [227, 254] on link "Timesheets" at bounding box center [223, 254] width 60 height 14
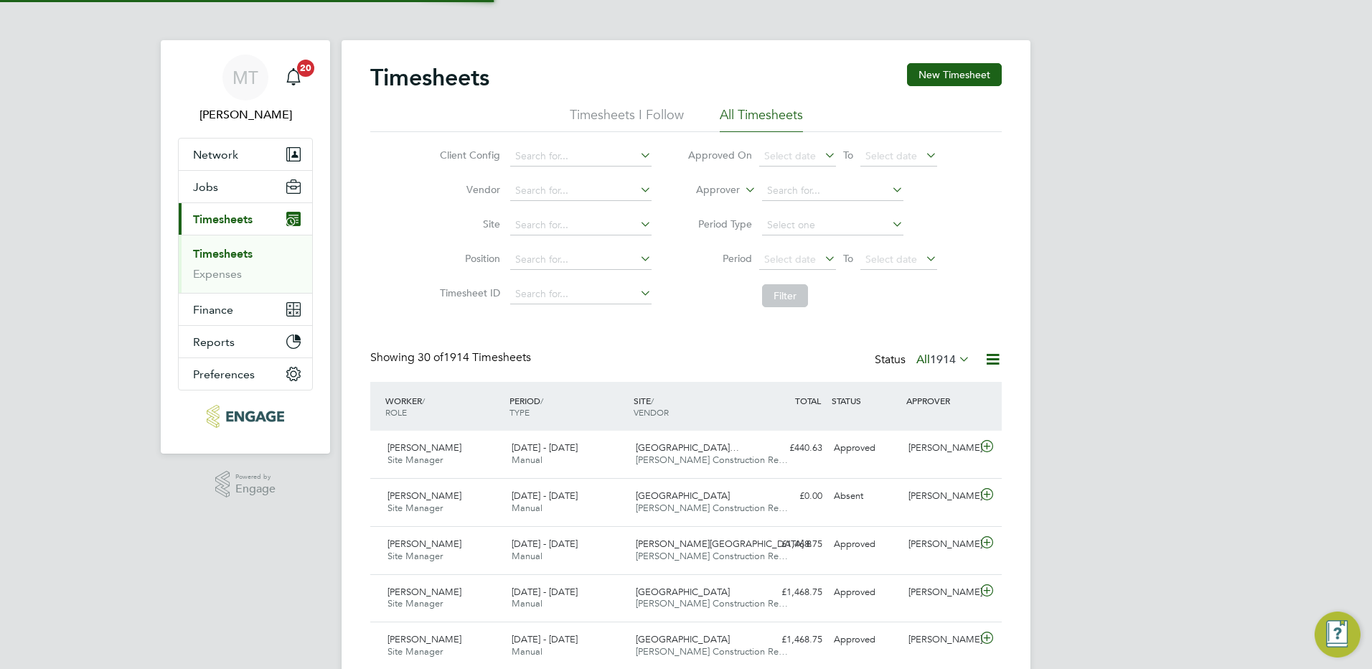
scroll to position [37, 125]
click at [992, 360] on icon at bounding box center [993, 359] width 18 height 18
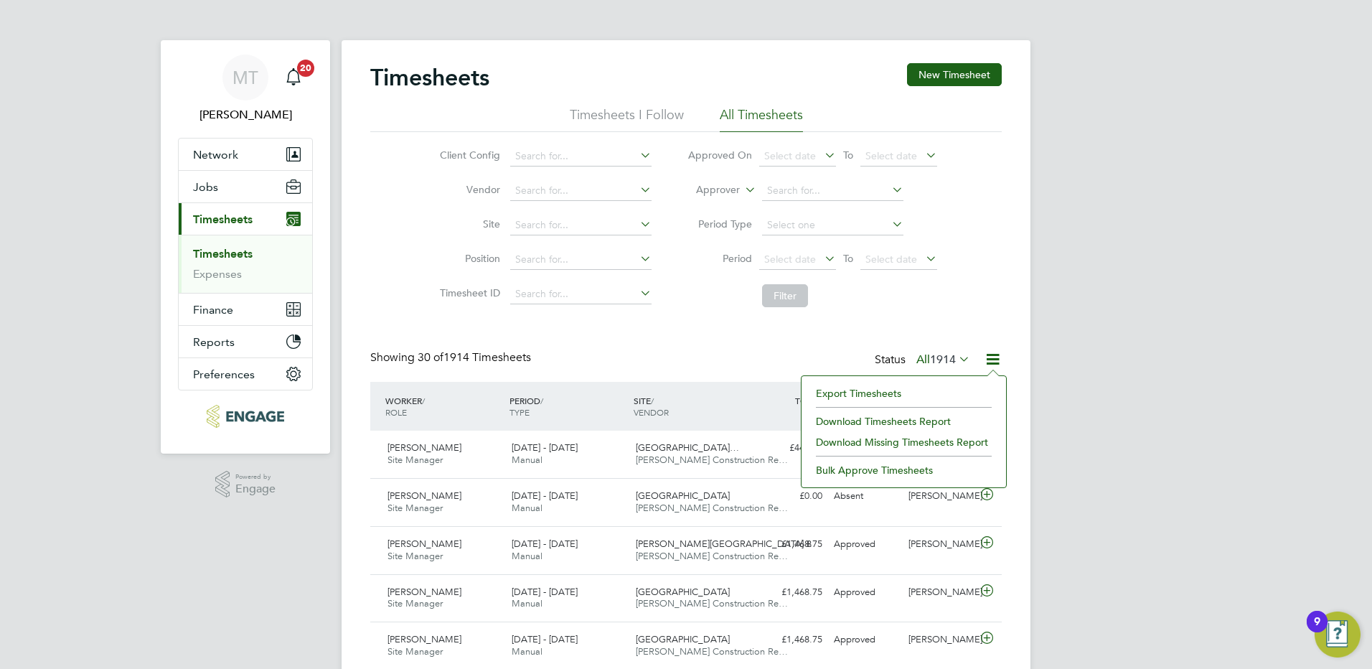
click at [891, 423] on li "Download Timesheets Report" at bounding box center [904, 421] width 190 height 20
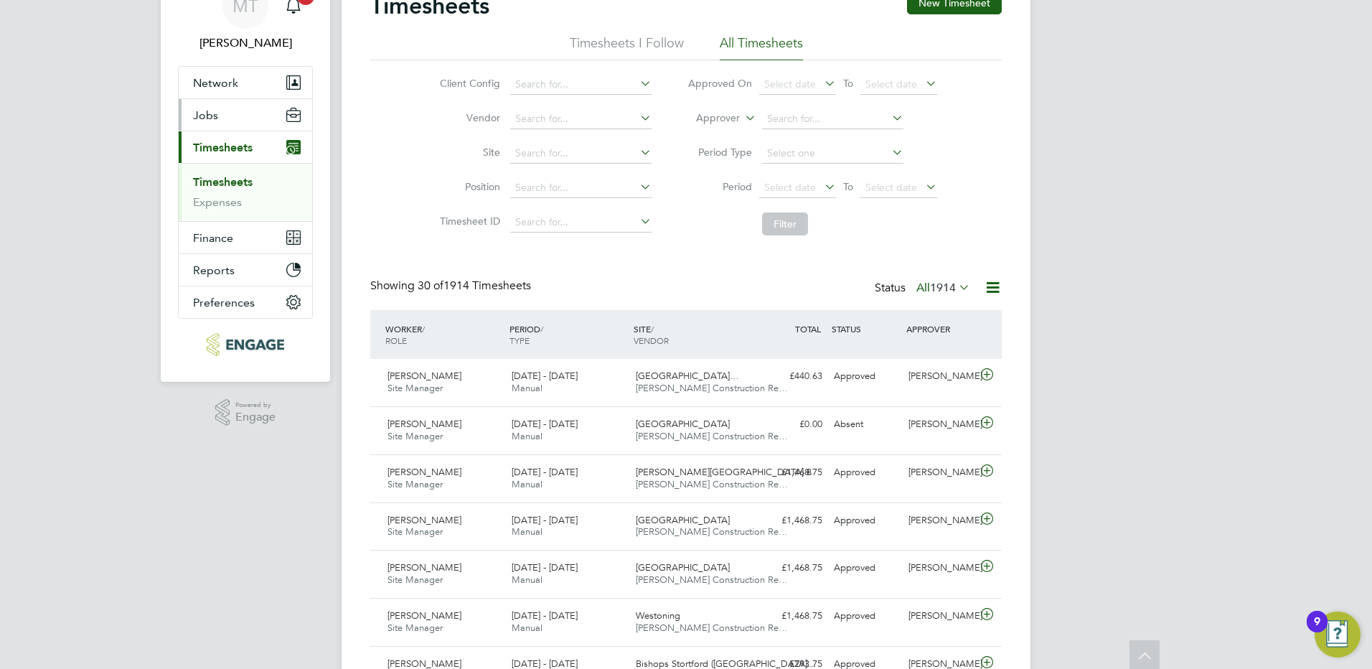
scroll to position [0, 0]
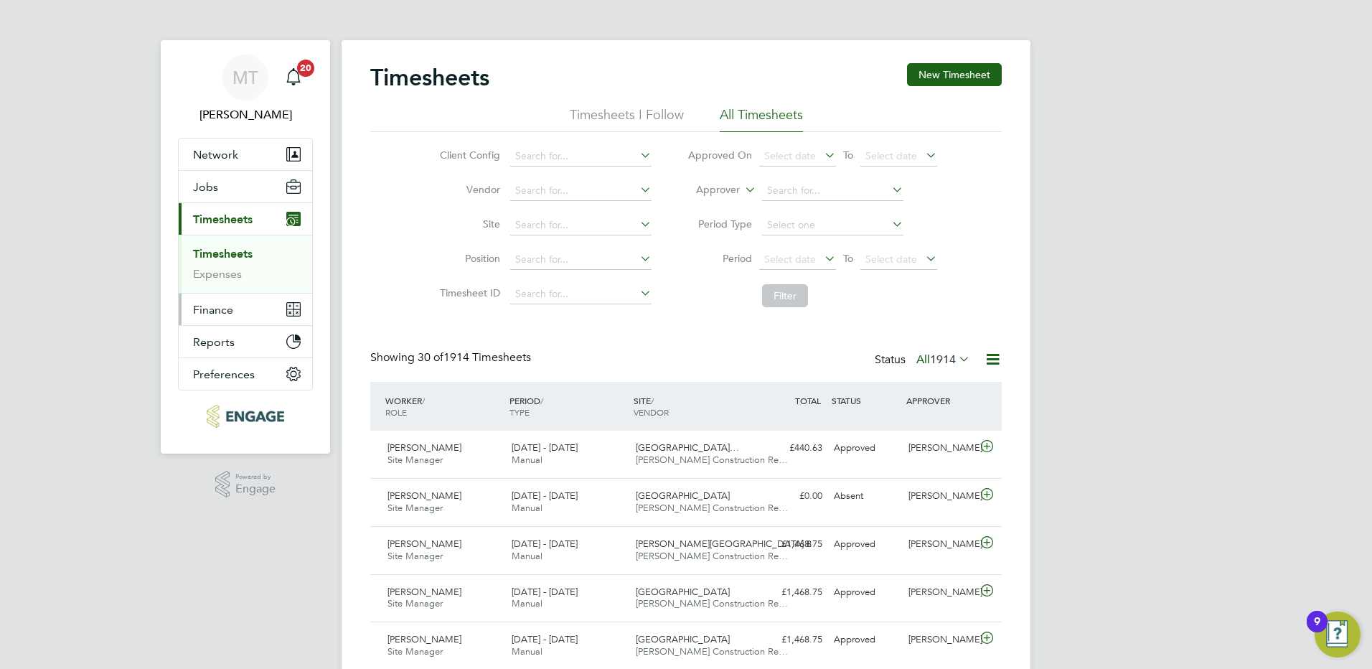
click at [243, 303] on button "Finance" at bounding box center [245, 309] width 133 height 32
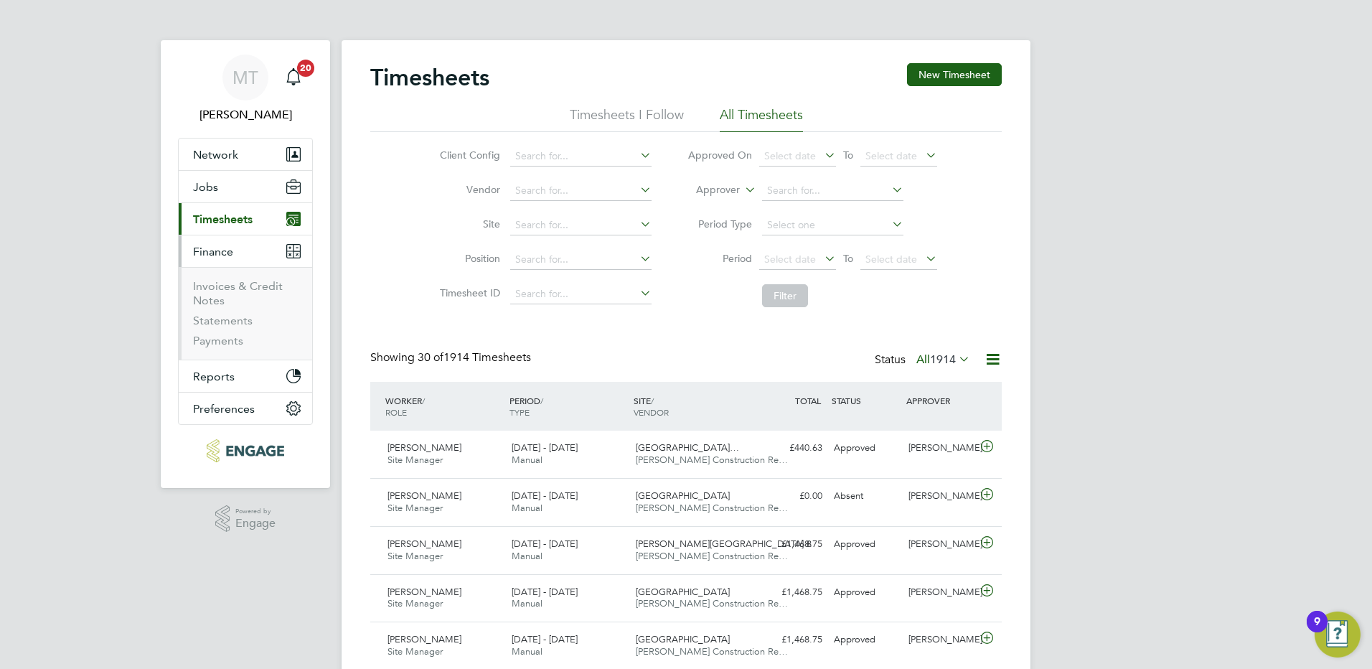
click at [225, 293] on li "Invoices & Credit Notes" at bounding box center [247, 296] width 108 height 34
click at [222, 285] on link "Invoices & Credit Notes" at bounding box center [238, 293] width 90 height 28
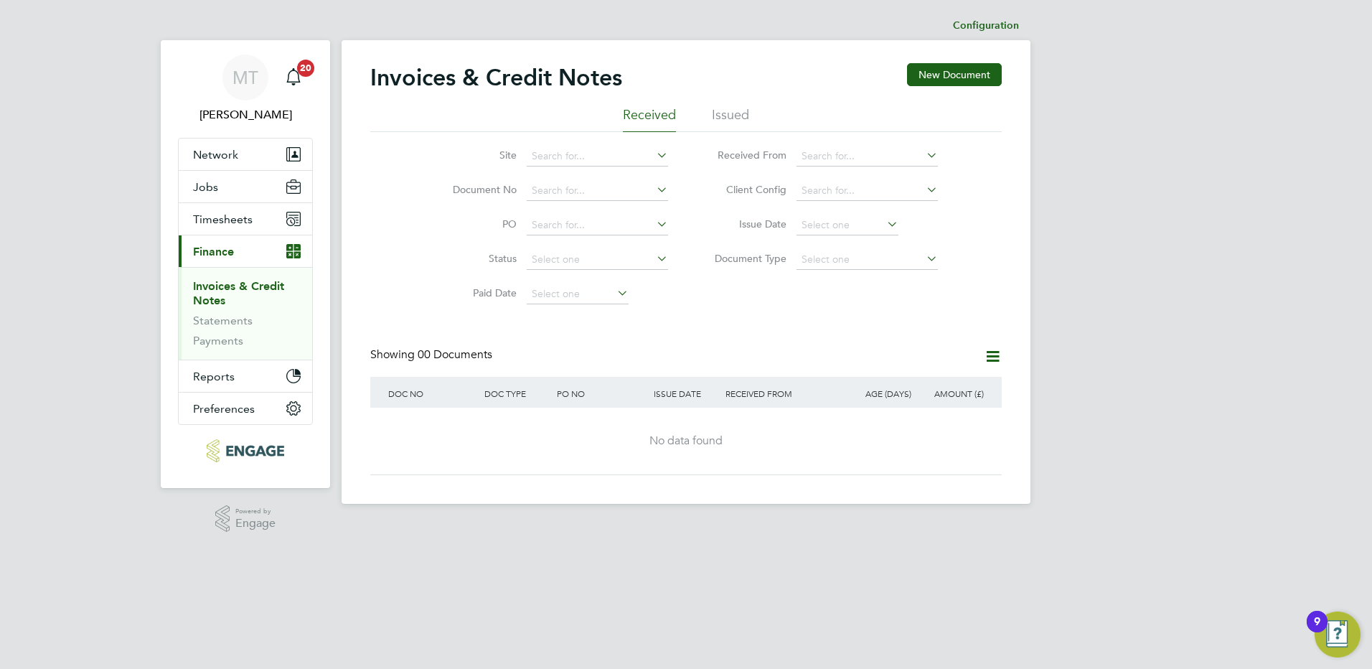
click at [738, 114] on li "Issued" at bounding box center [730, 119] width 37 height 26
